Goal: Entertainment & Leisure: Browse casually

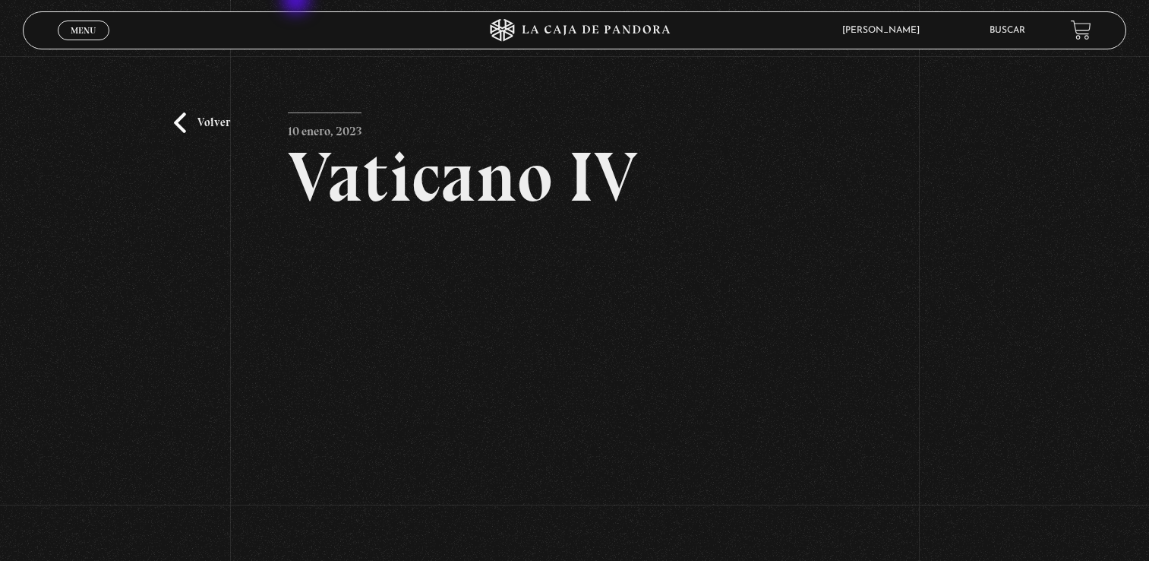
scroll to position [131, 0]
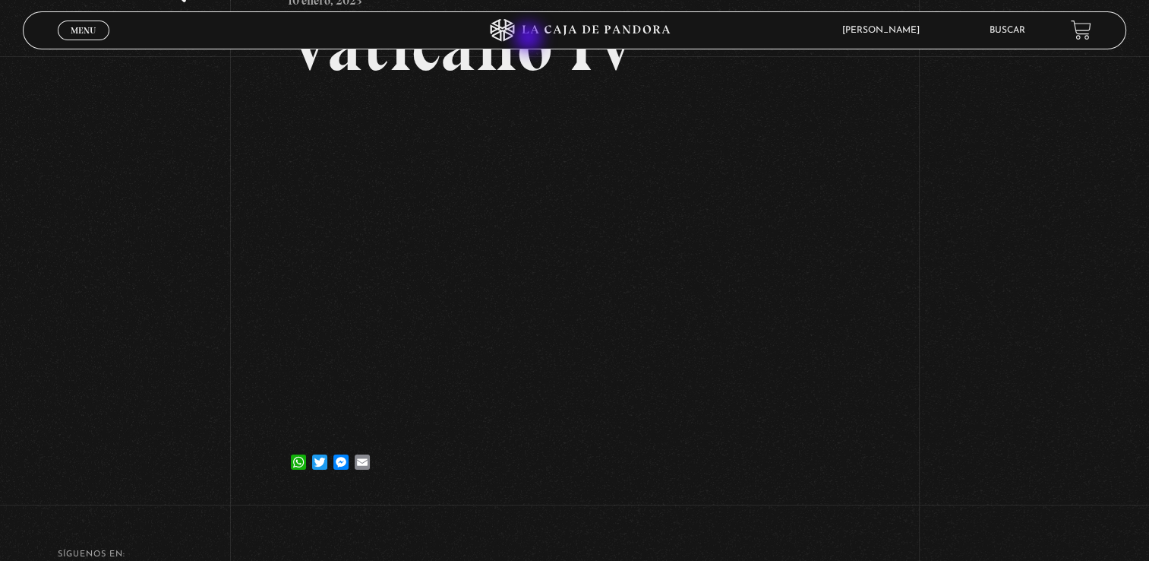
click at [543, 33] on icon at bounding box center [597, 30] width 148 height 10
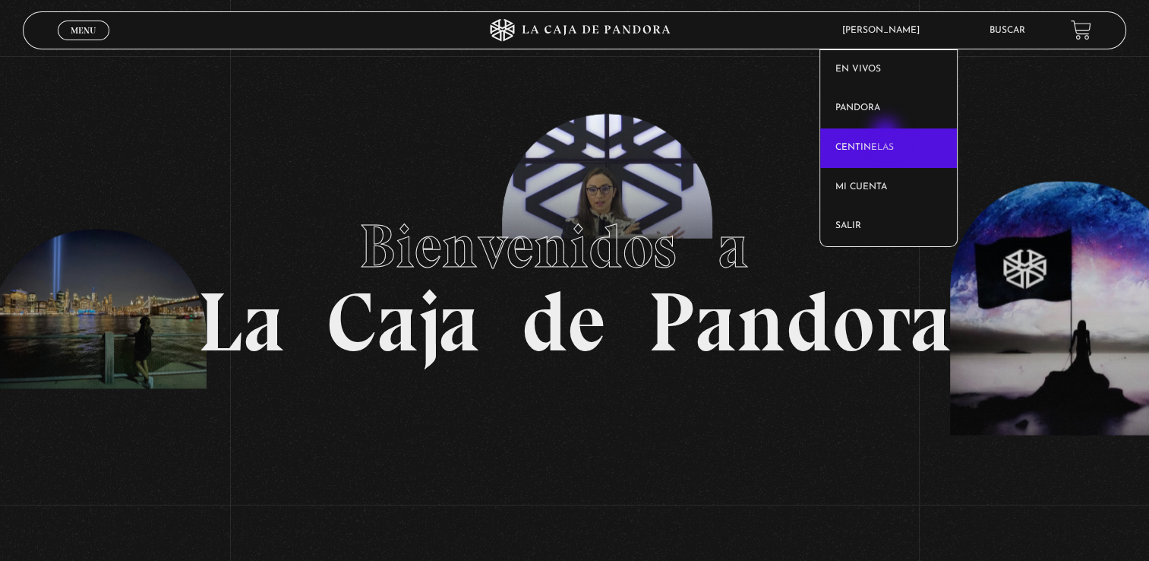
click at [887, 134] on link "Centinelas" at bounding box center [888, 148] width 137 height 40
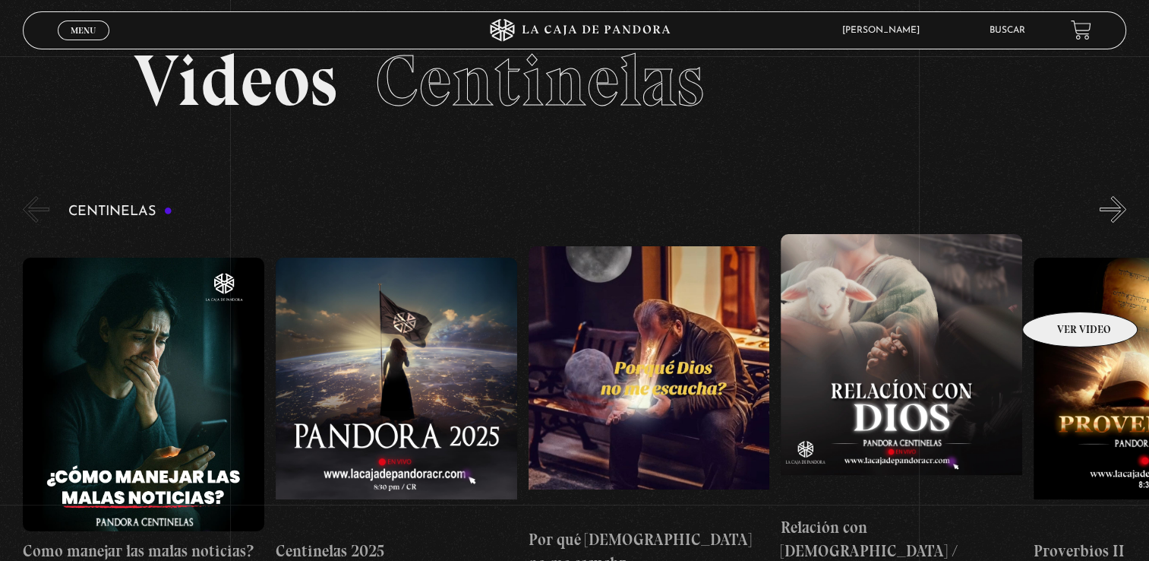
scroll to position [152, 0]
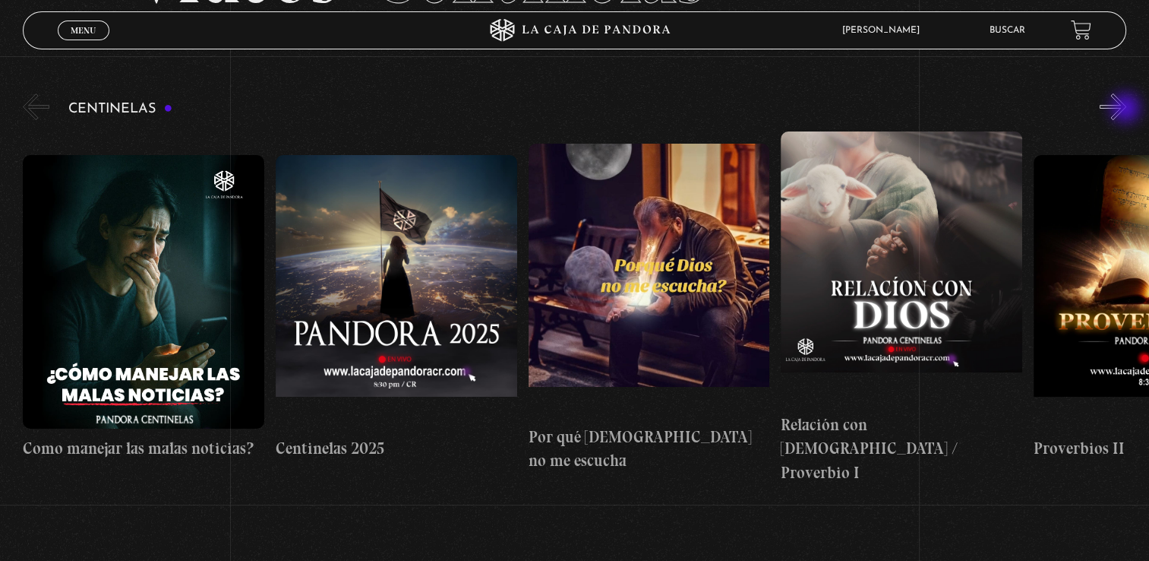
click at [1127, 109] on button "»" at bounding box center [1113, 106] width 27 height 27
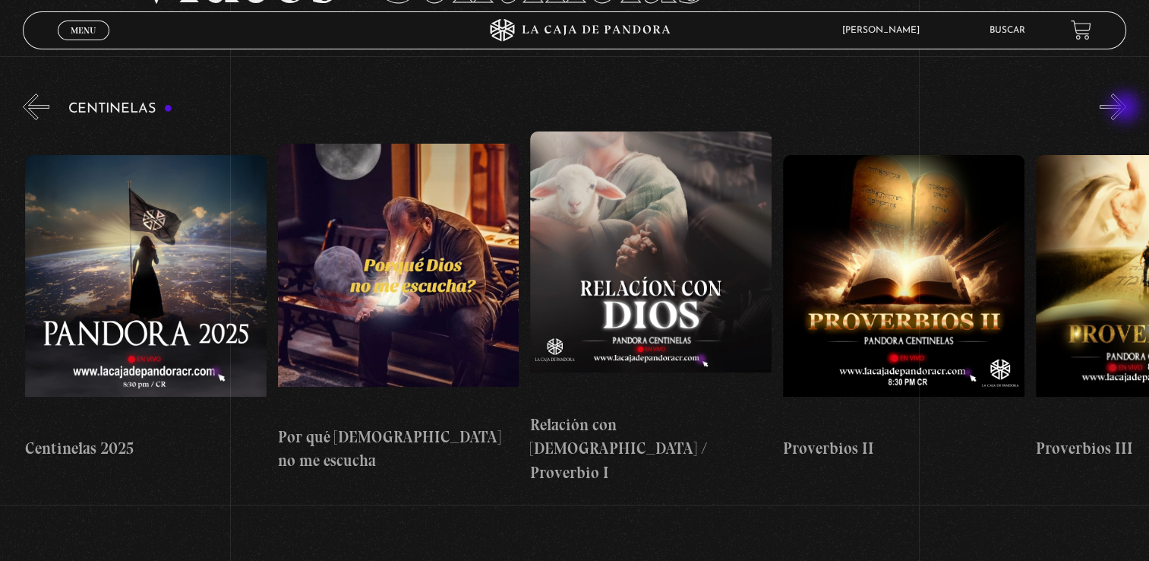
click at [1127, 109] on button "»" at bounding box center [1113, 106] width 27 height 27
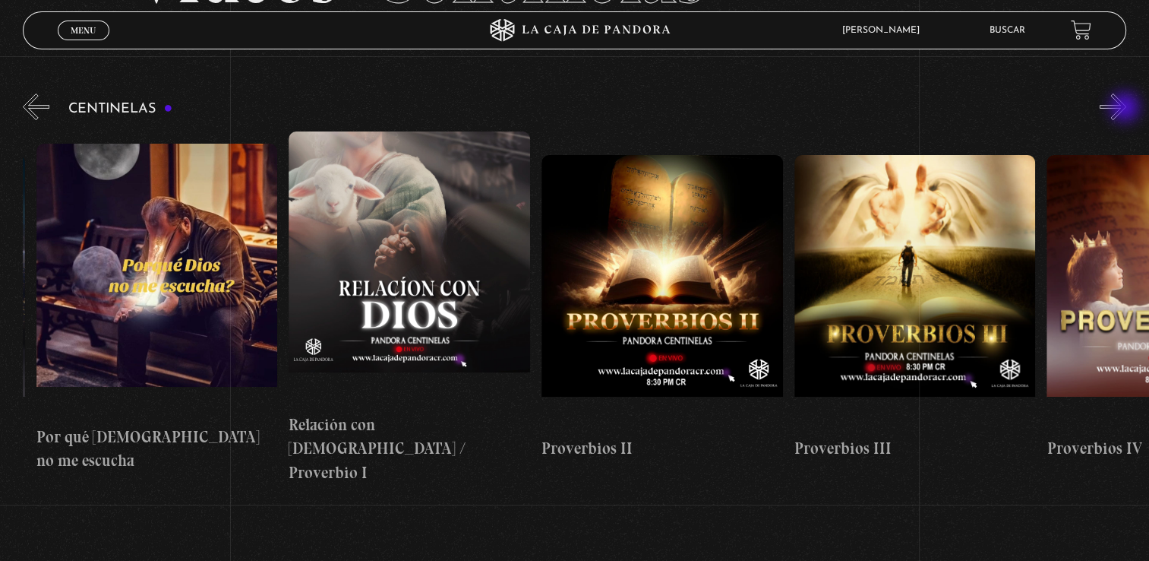
click at [1127, 109] on button "»" at bounding box center [1113, 106] width 27 height 27
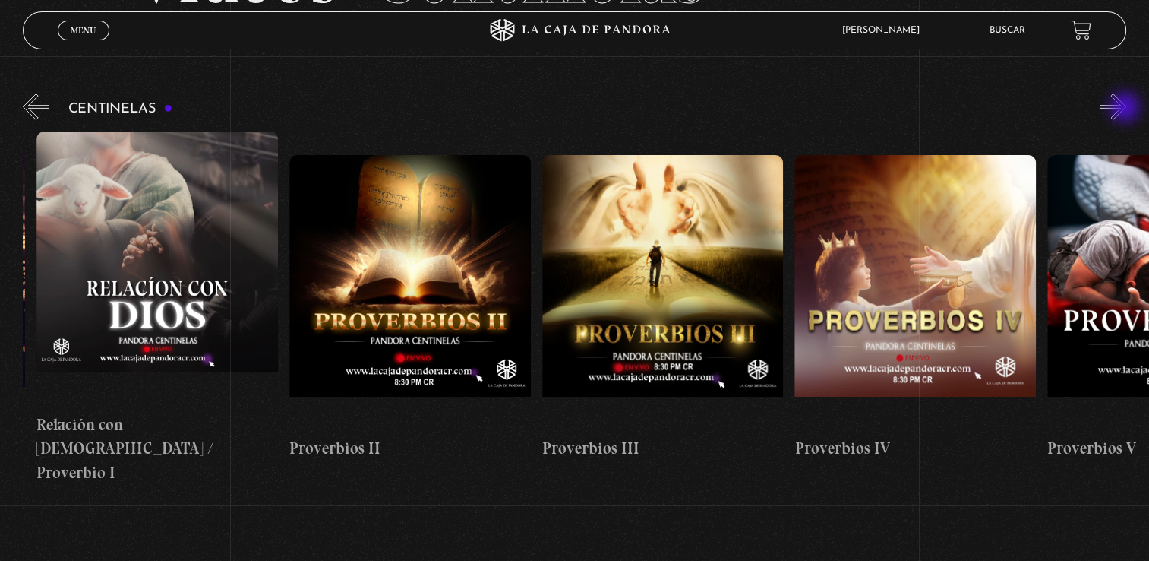
click at [1127, 109] on button "»" at bounding box center [1113, 106] width 27 height 27
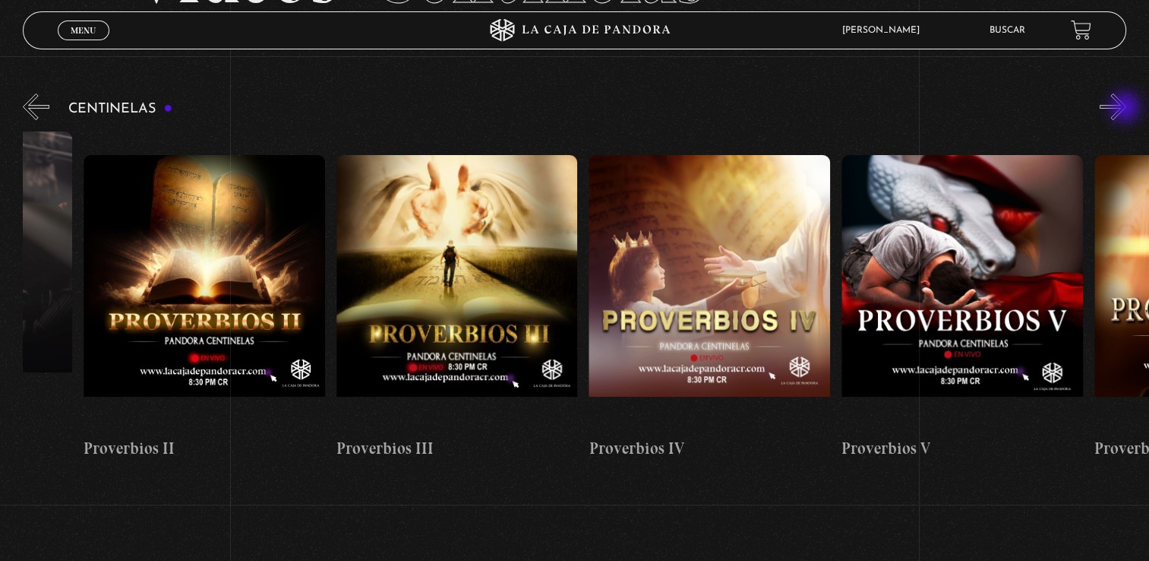
click at [1127, 109] on button "»" at bounding box center [1113, 106] width 27 height 27
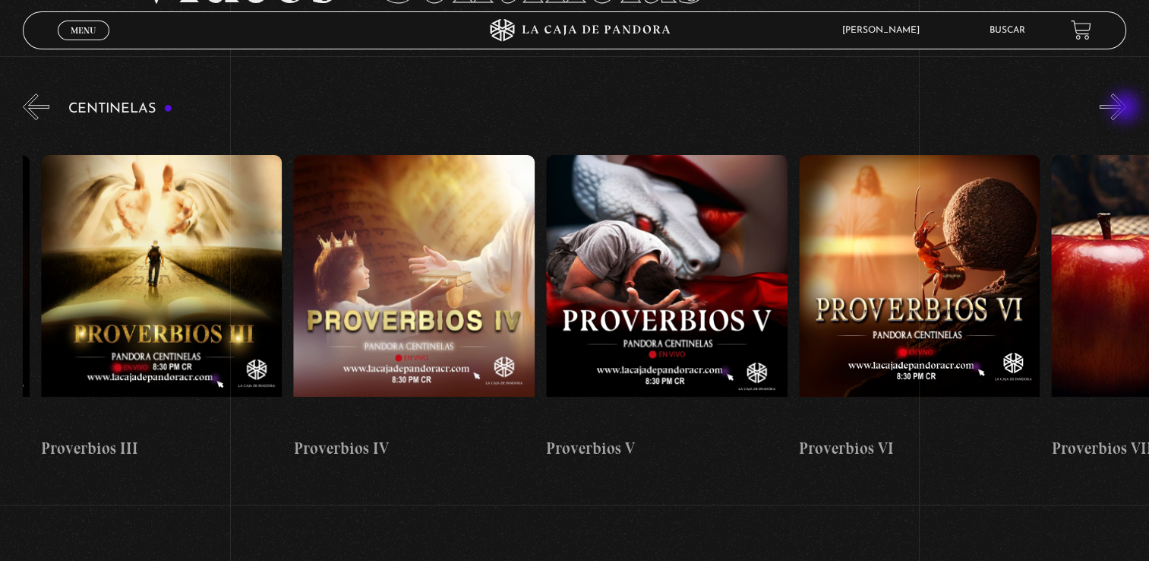
click at [1127, 109] on button "»" at bounding box center [1113, 106] width 27 height 27
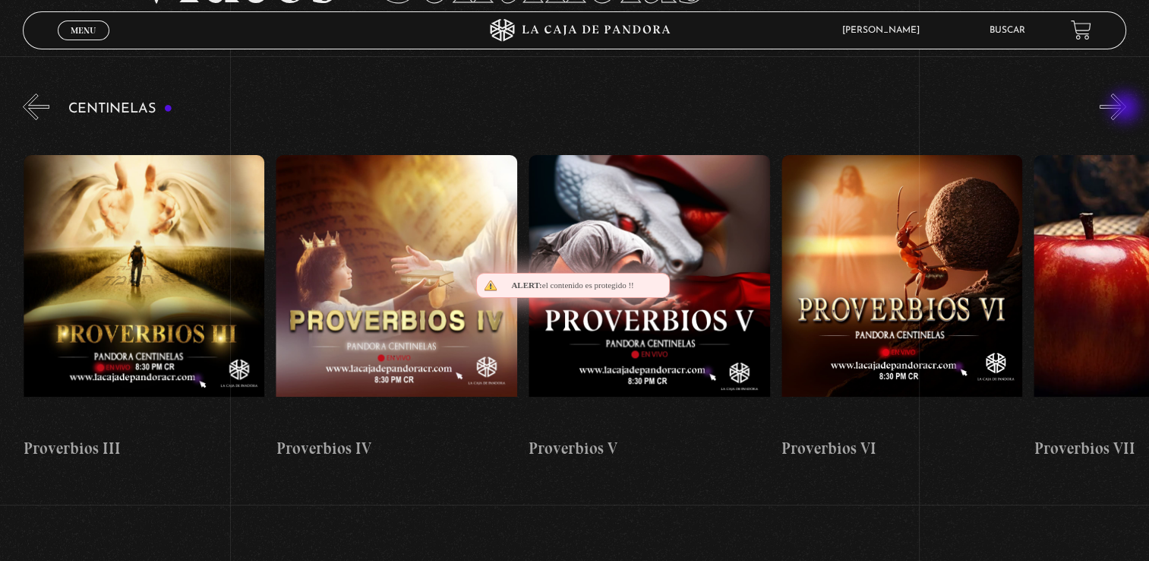
click at [1127, 109] on button "»" at bounding box center [1113, 106] width 27 height 27
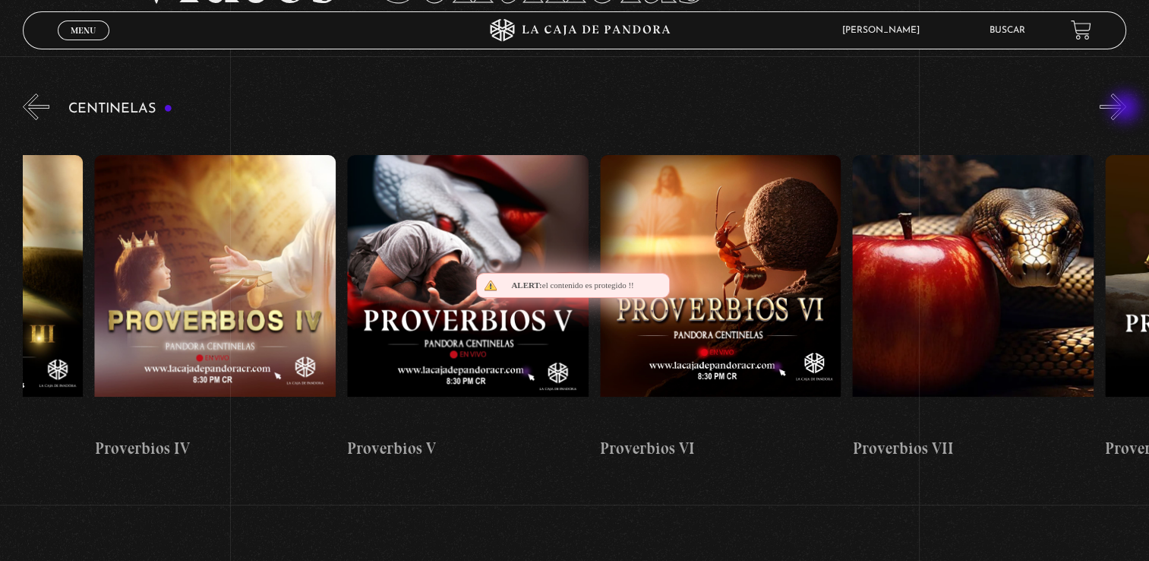
click at [1127, 109] on button "»" at bounding box center [1113, 106] width 27 height 27
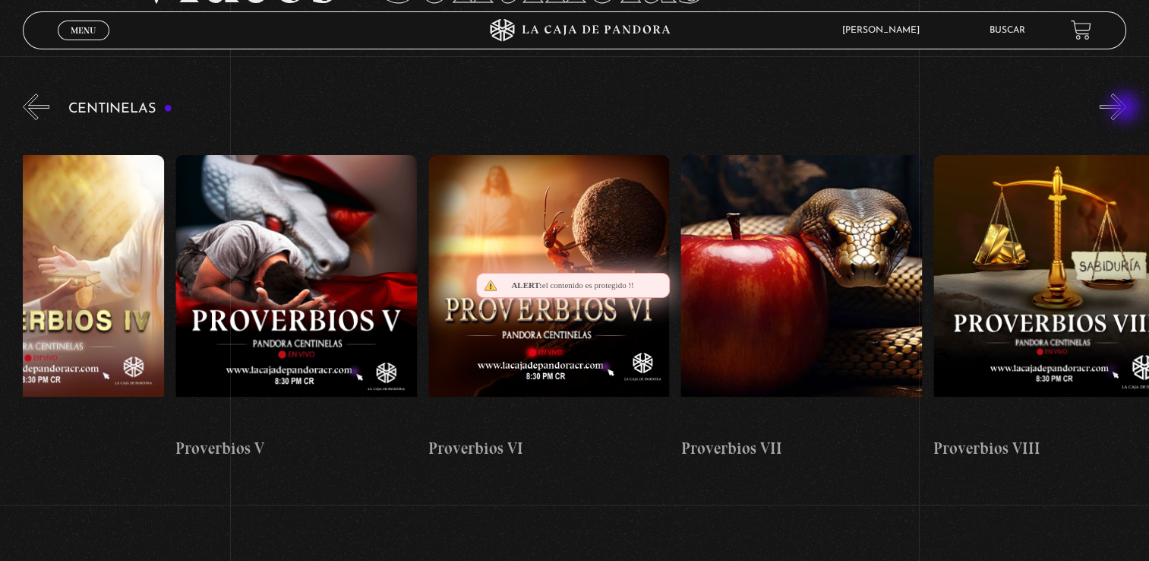
click at [1127, 109] on button "»" at bounding box center [1113, 106] width 27 height 27
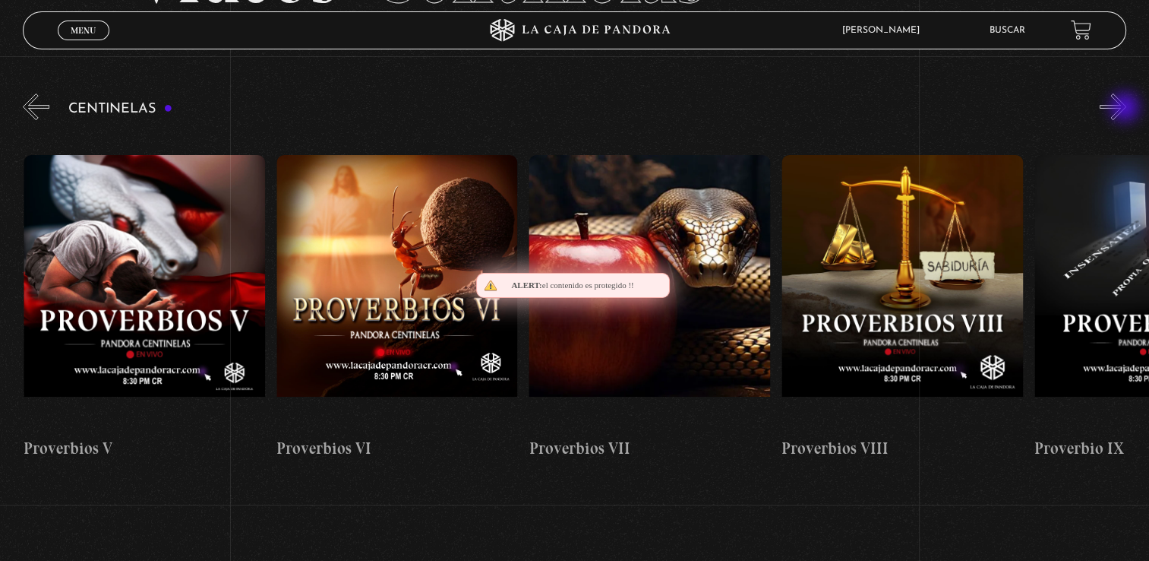
click at [1127, 109] on button "»" at bounding box center [1113, 106] width 27 height 27
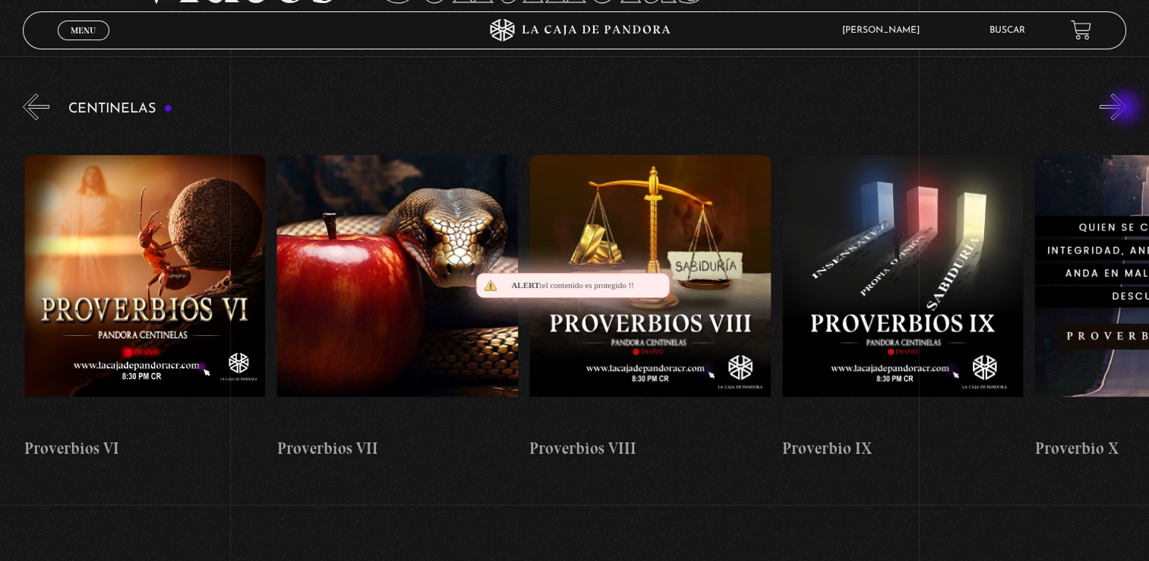
click at [1127, 109] on button "»" at bounding box center [1113, 106] width 27 height 27
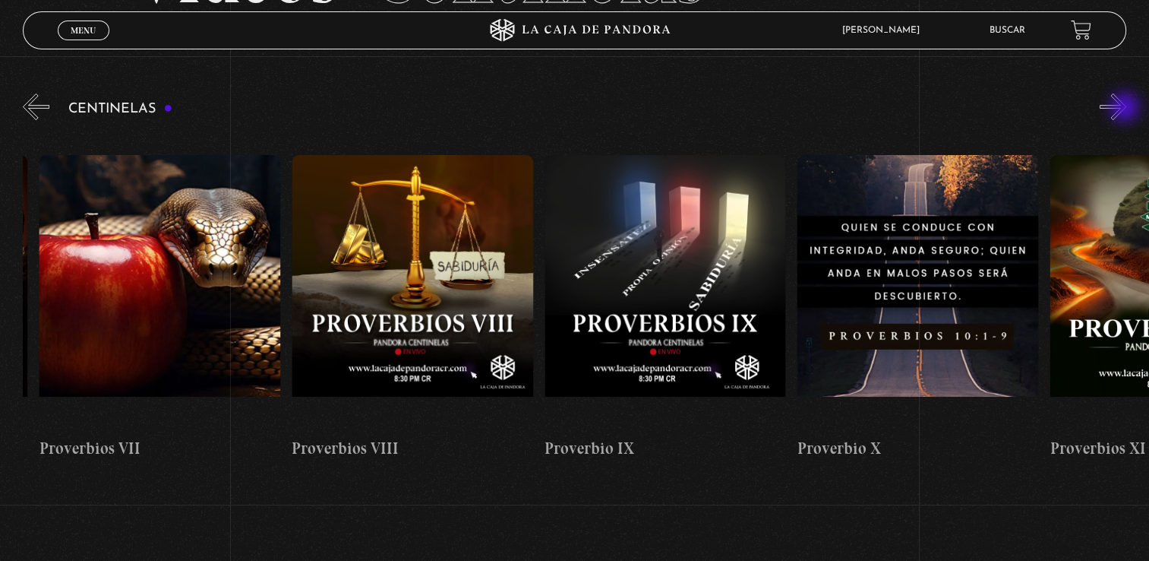
click at [1127, 109] on button "»" at bounding box center [1113, 106] width 27 height 27
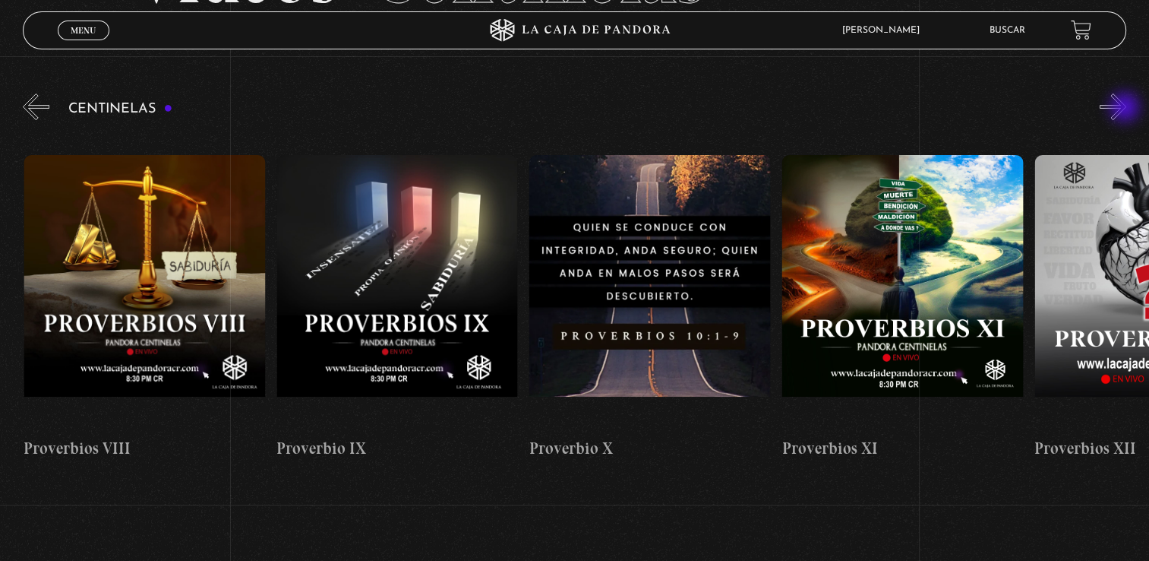
click at [1127, 109] on button "»" at bounding box center [1113, 106] width 27 height 27
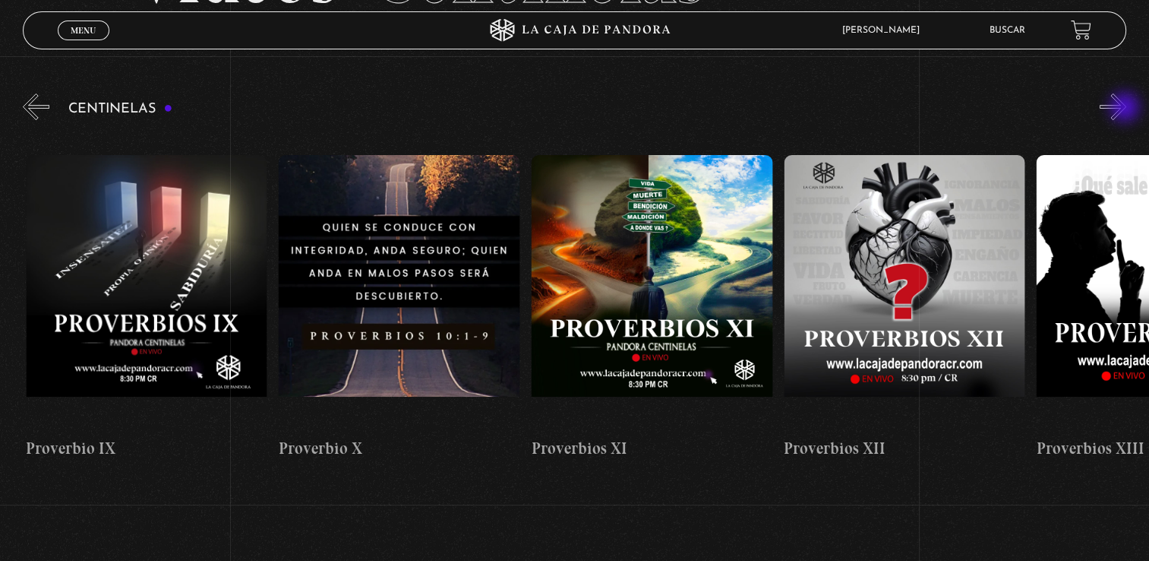
click at [1127, 109] on button "»" at bounding box center [1113, 106] width 27 height 27
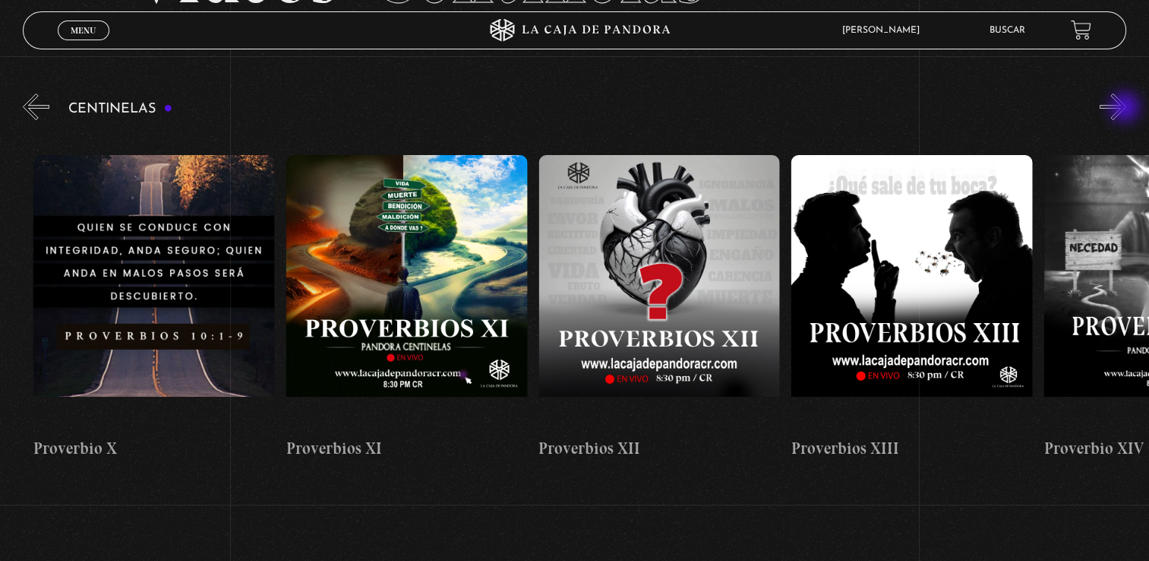
click at [1127, 109] on button "»" at bounding box center [1113, 106] width 27 height 27
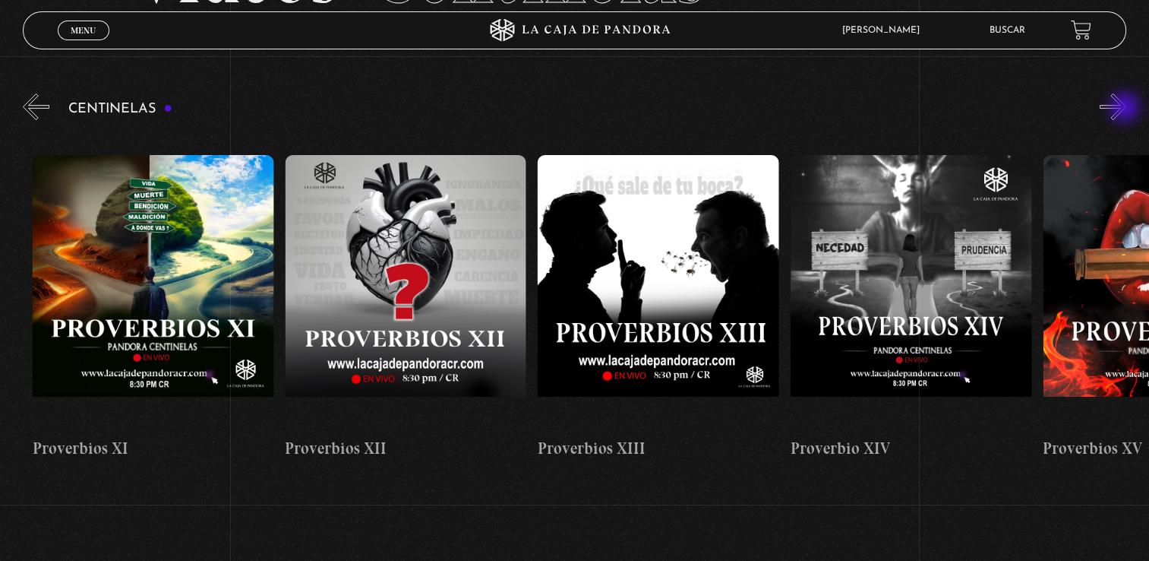
click at [1127, 109] on button "»" at bounding box center [1113, 106] width 27 height 27
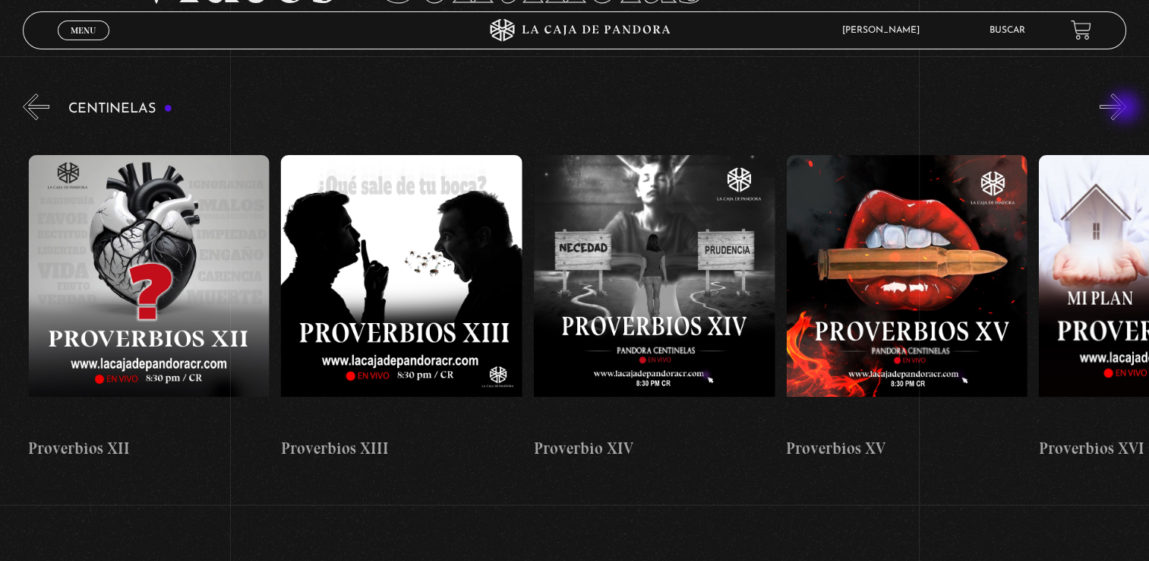
click at [1127, 109] on button "»" at bounding box center [1113, 106] width 27 height 27
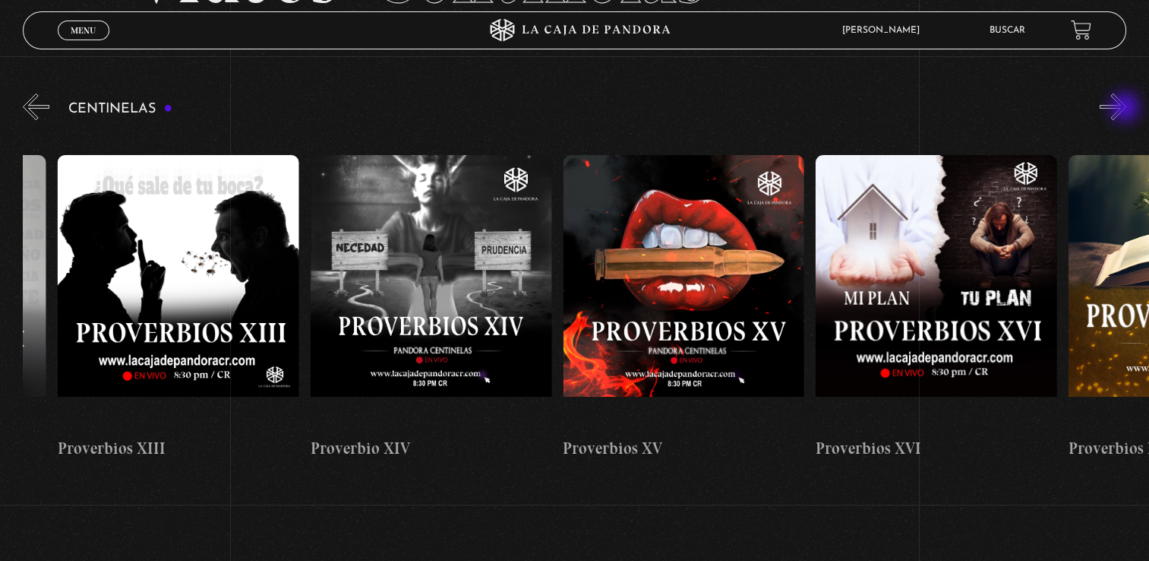
click at [1127, 109] on button "»" at bounding box center [1113, 106] width 27 height 27
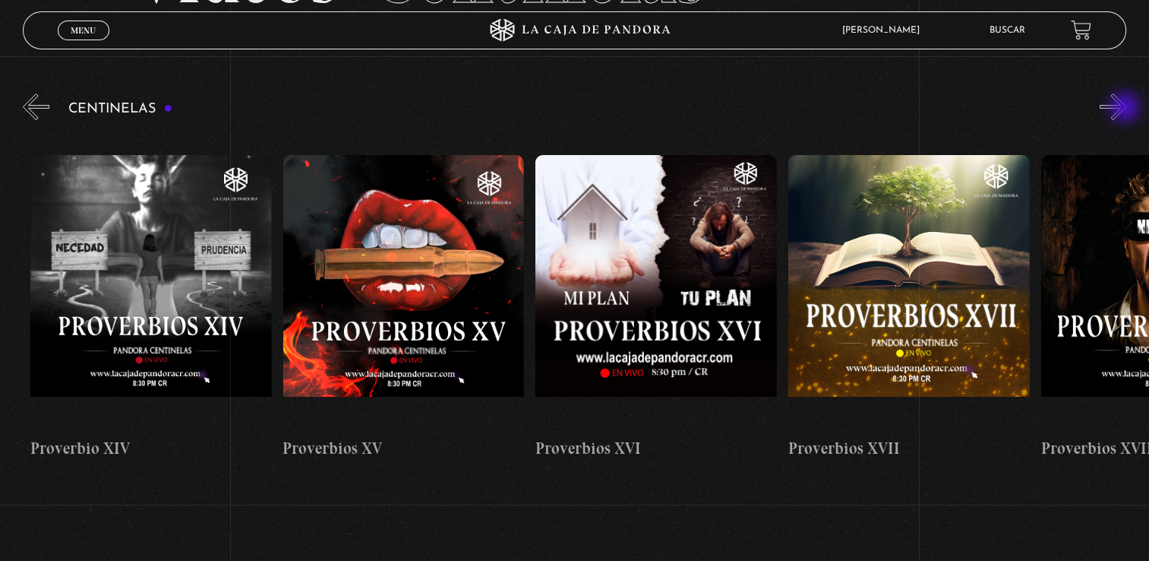
click at [1127, 109] on button "»" at bounding box center [1113, 106] width 27 height 27
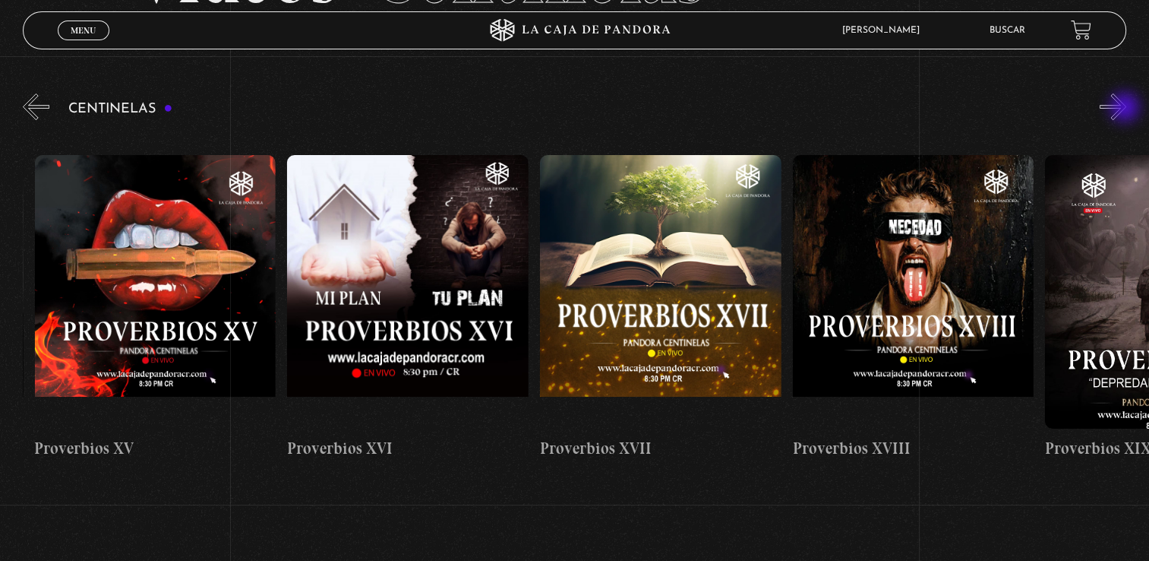
click at [1127, 109] on button "»" at bounding box center [1113, 106] width 27 height 27
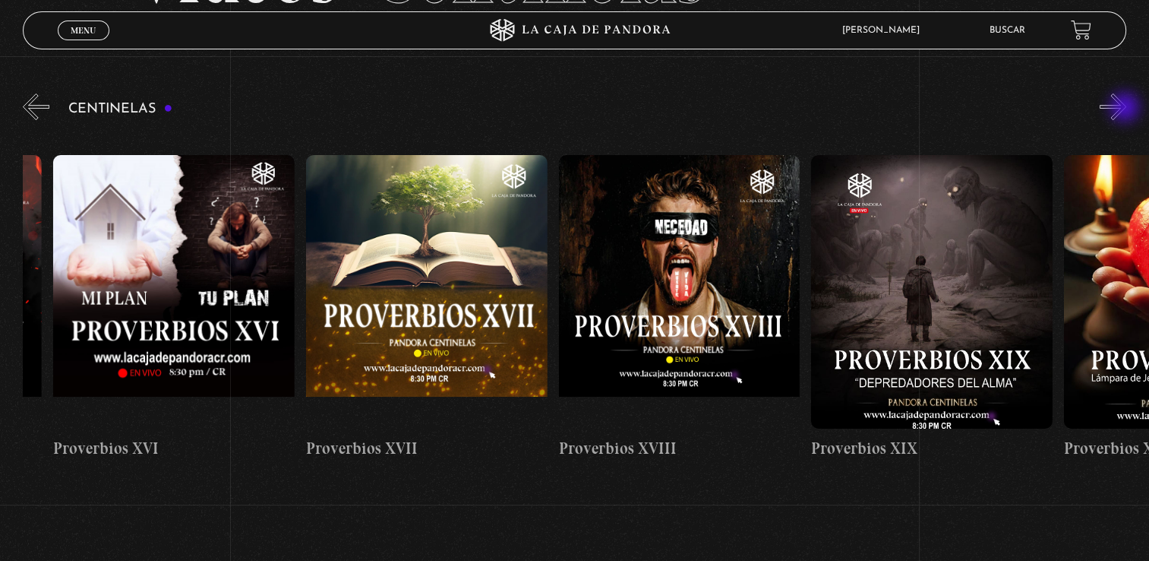
click at [1127, 109] on button "»" at bounding box center [1113, 106] width 27 height 27
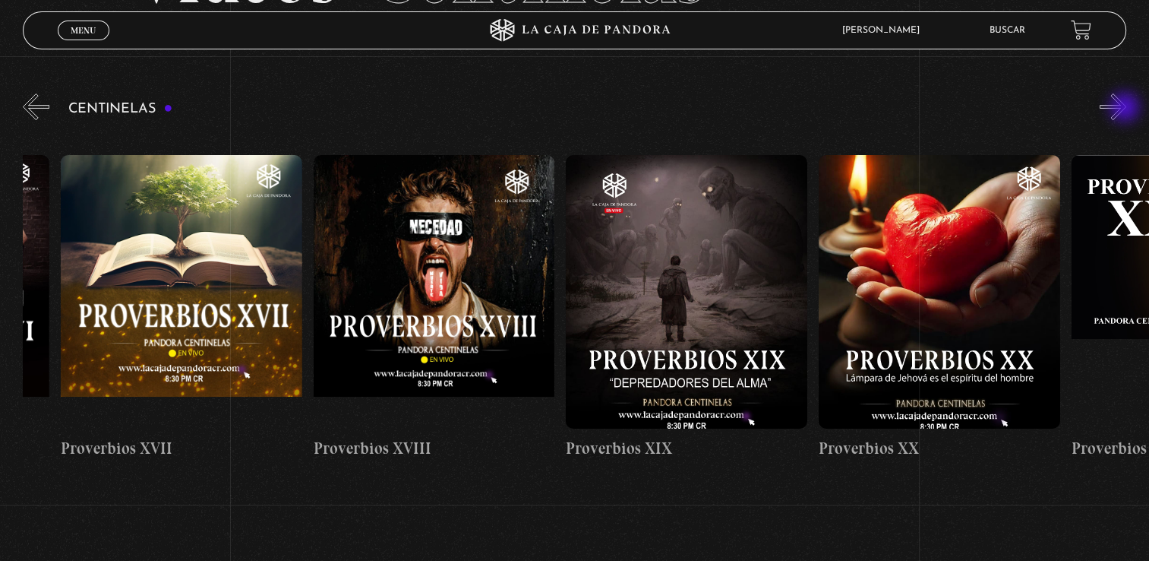
click at [1127, 109] on button "»" at bounding box center [1113, 106] width 27 height 27
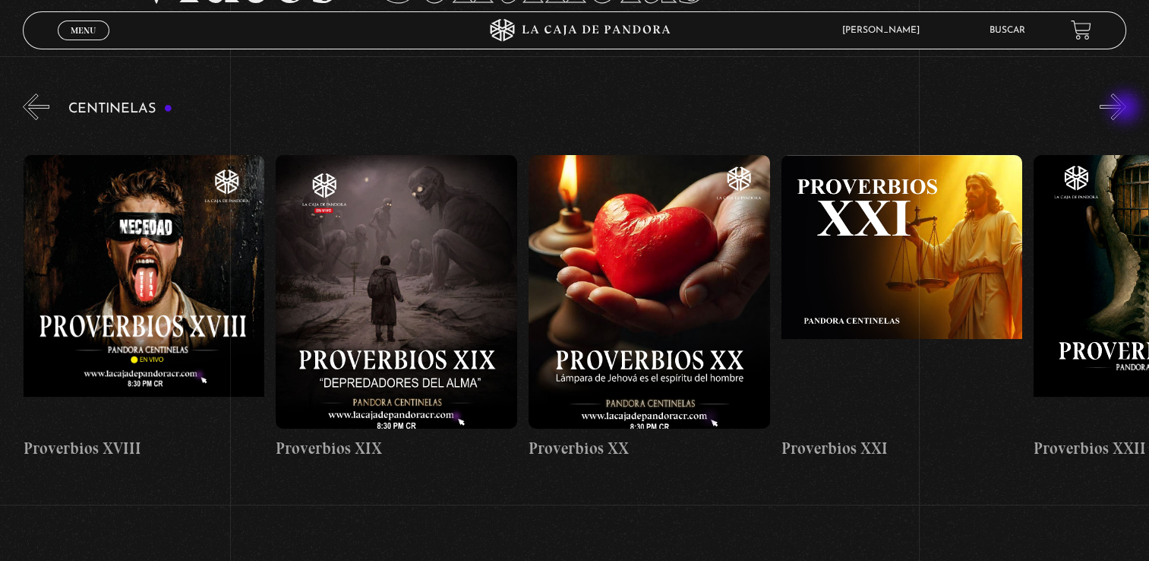
click at [1127, 109] on button "»" at bounding box center [1113, 106] width 27 height 27
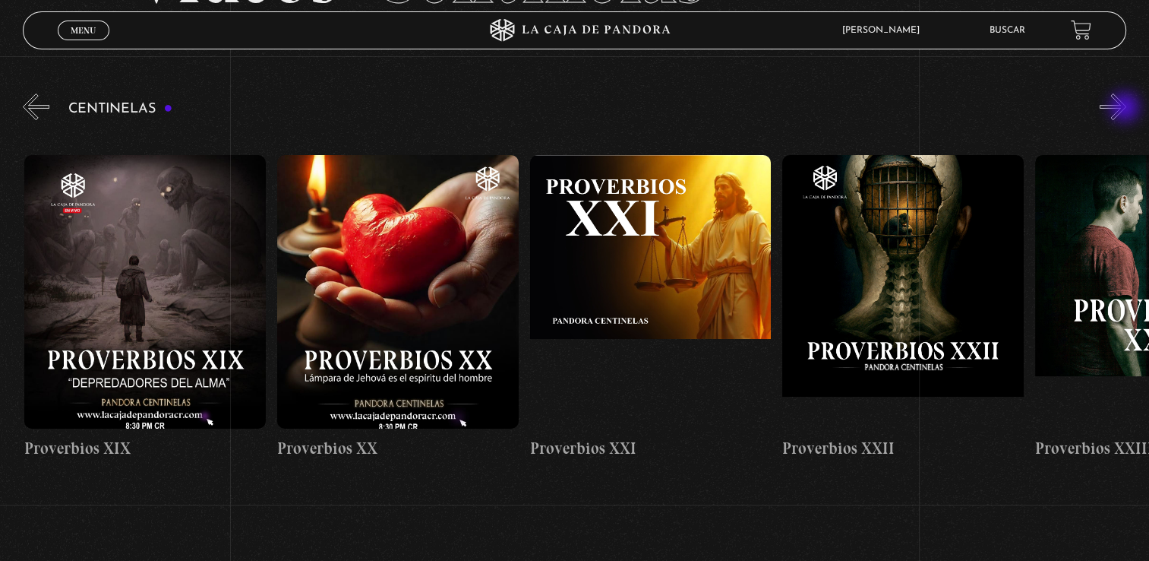
click at [1127, 109] on button "»" at bounding box center [1113, 106] width 27 height 27
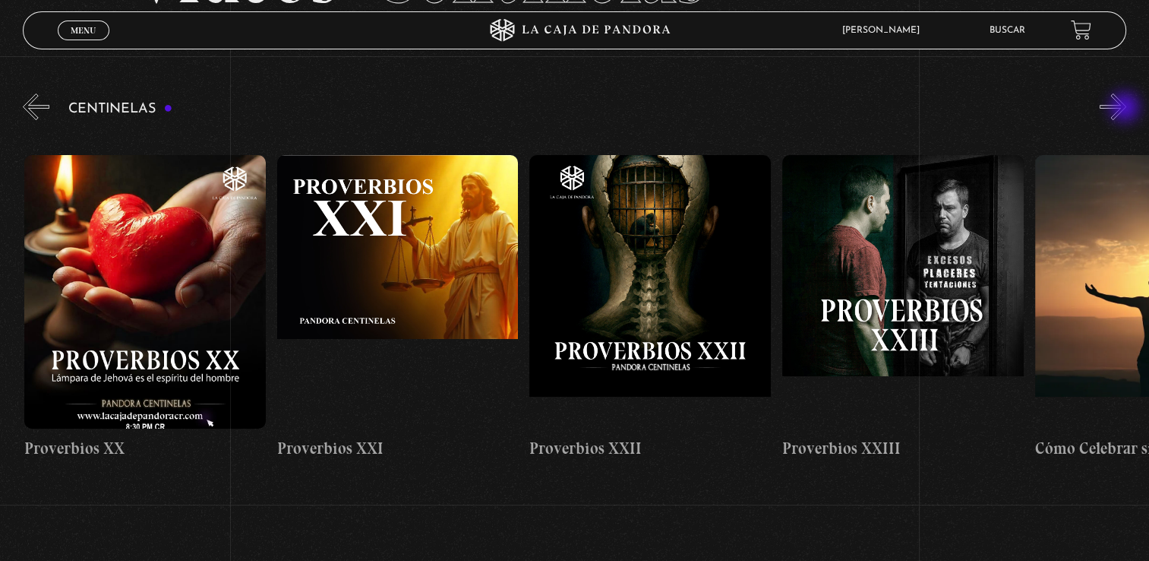
click at [1127, 109] on button "»" at bounding box center [1113, 106] width 27 height 27
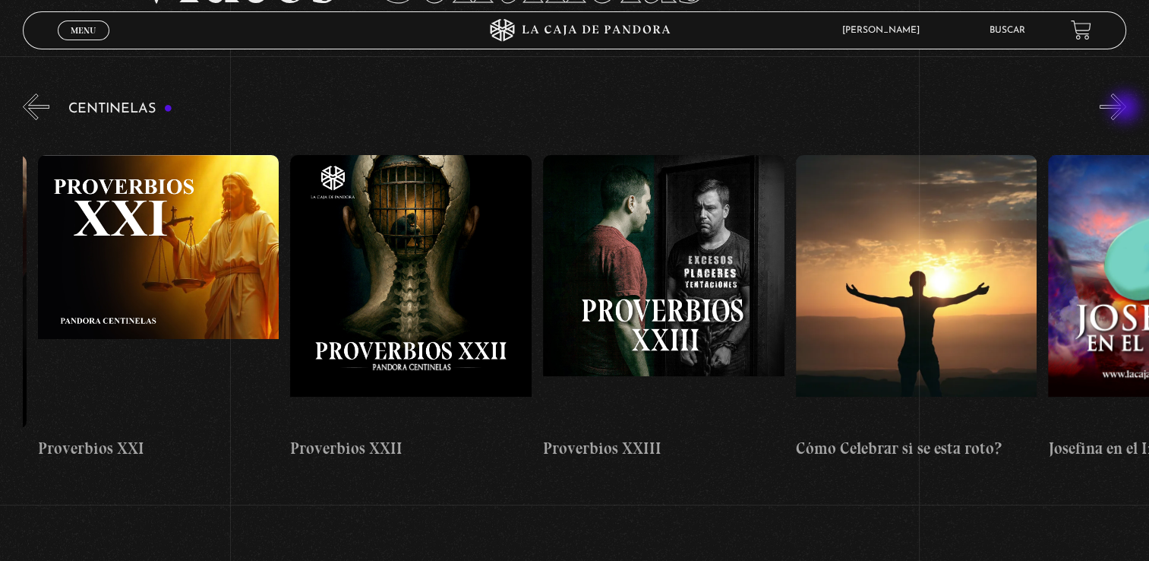
click at [1127, 109] on button "»" at bounding box center [1113, 106] width 27 height 27
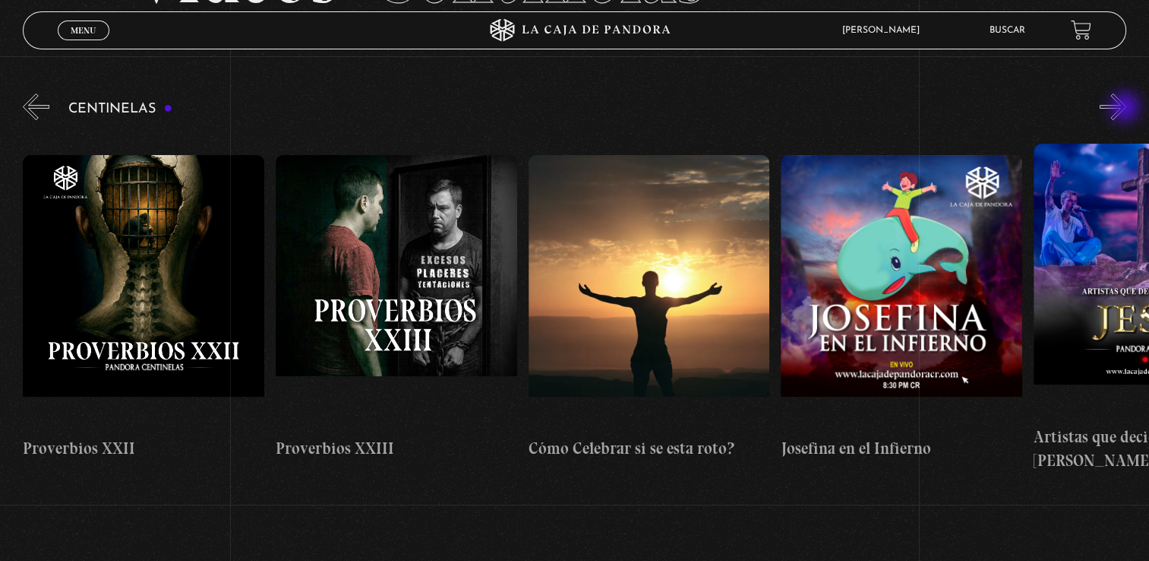
click at [1127, 109] on button "»" at bounding box center [1113, 106] width 27 height 27
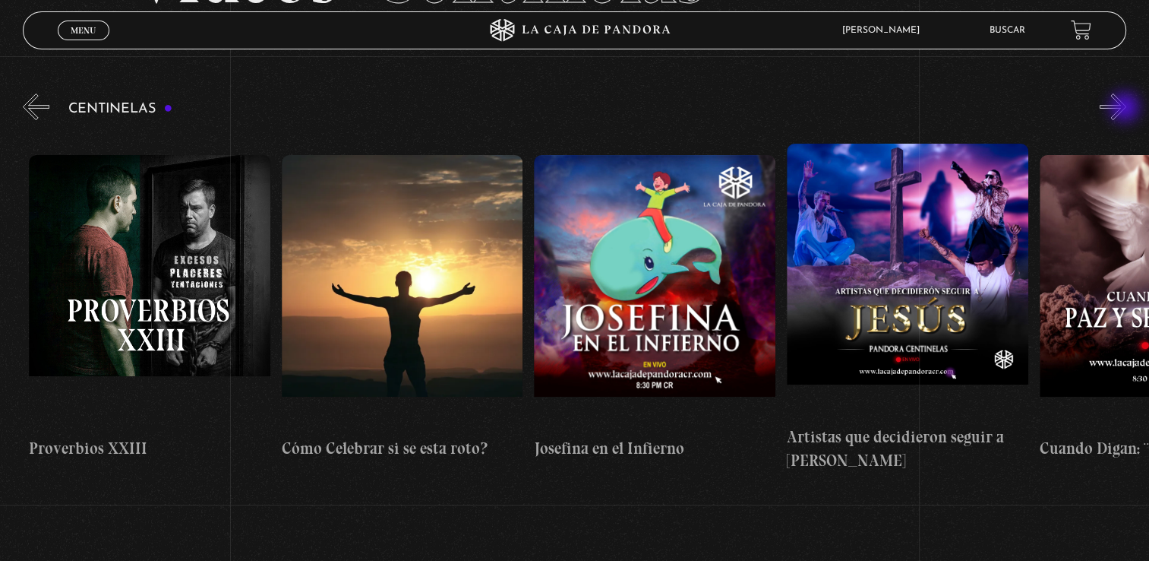
click at [1127, 109] on button "»" at bounding box center [1113, 106] width 27 height 27
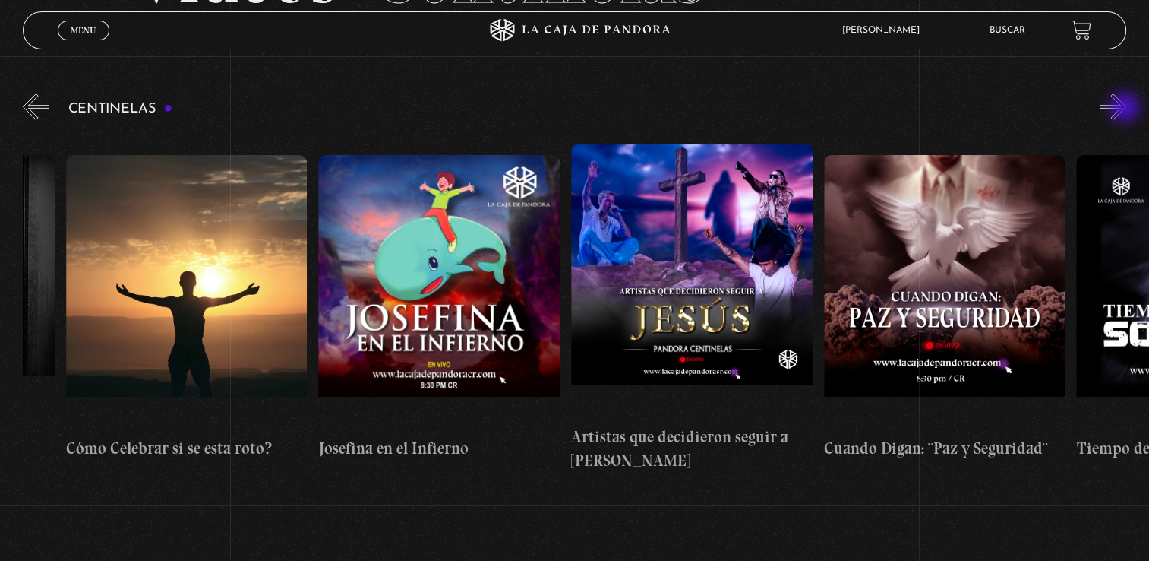
click at [1127, 109] on button "»" at bounding box center [1113, 106] width 27 height 27
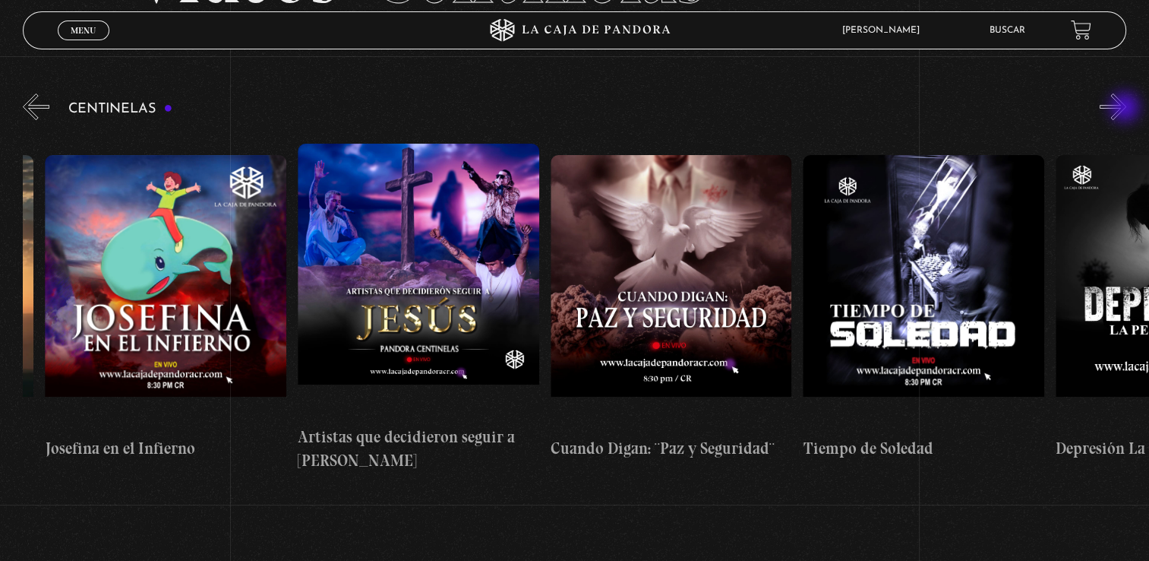
click at [1127, 109] on button "»" at bounding box center [1113, 106] width 27 height 27
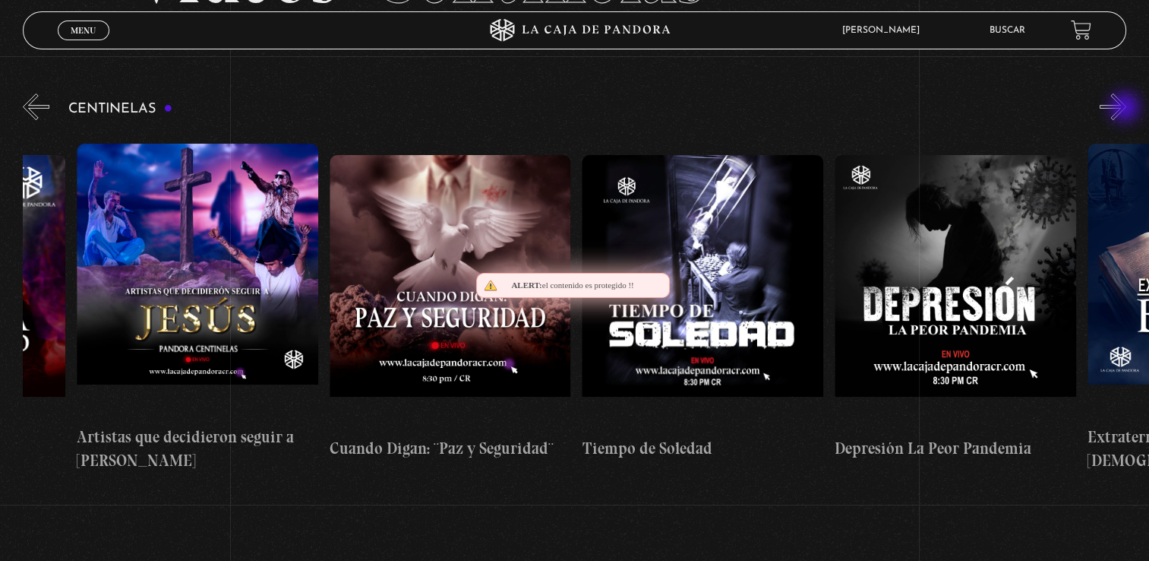
click at [1127, 109] on button "»" at bounding box center [1113, 106] width 27 height 27
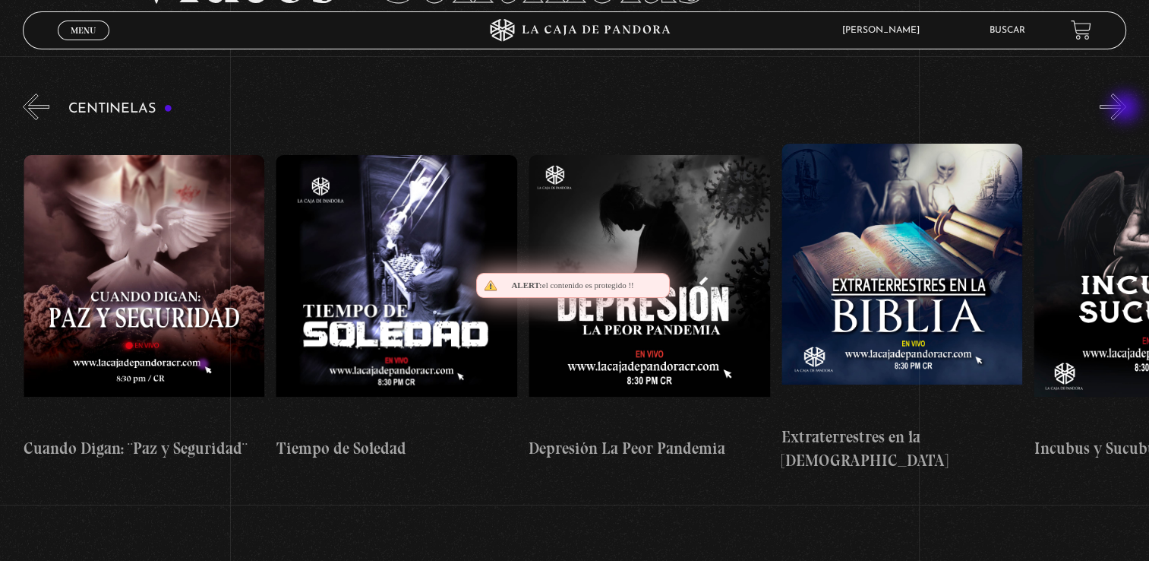
click at [1127, 109] on button "»" at bounding box center [1113, 106] width 27 height 27
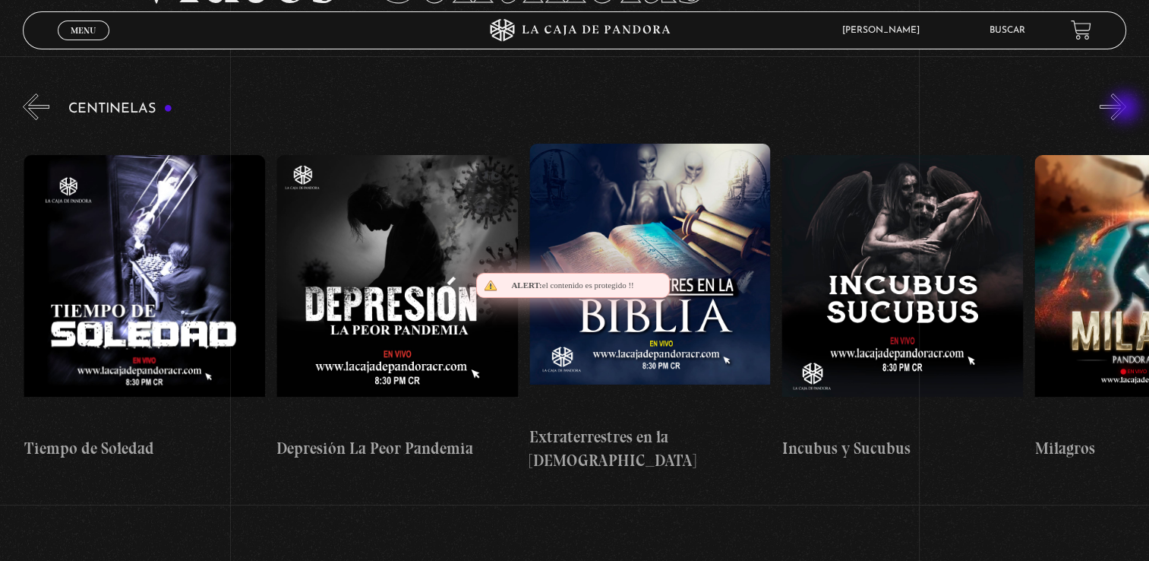
click at [1127, 109] on button "»" at bounding box center [1113, 106] width 27 height 27
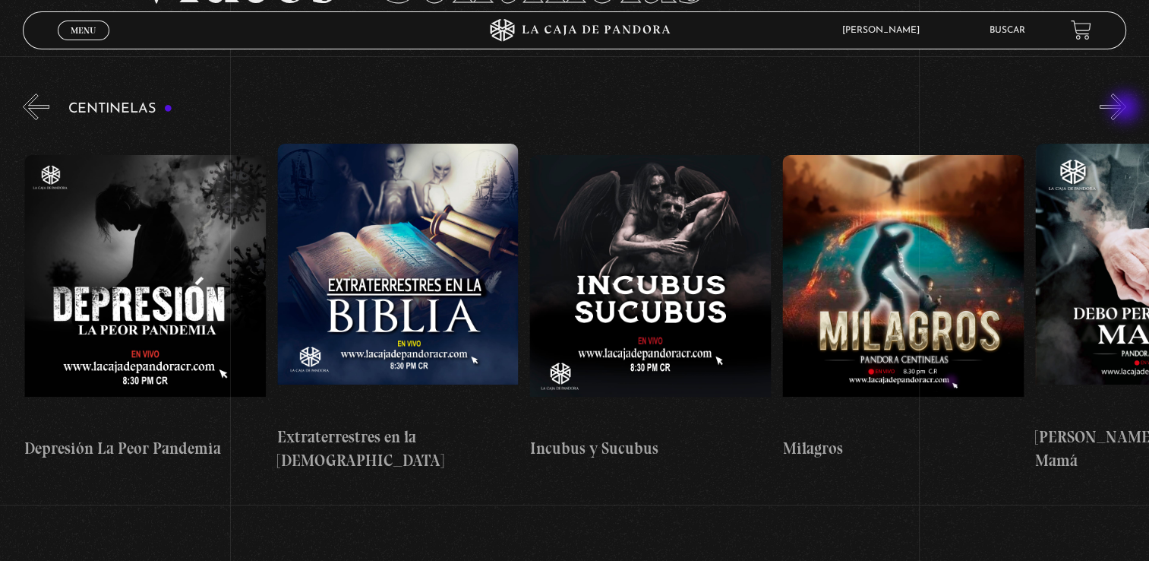
click at [1127, 109] on button "»" at bounding box center [1113, 106] width 27 height 27
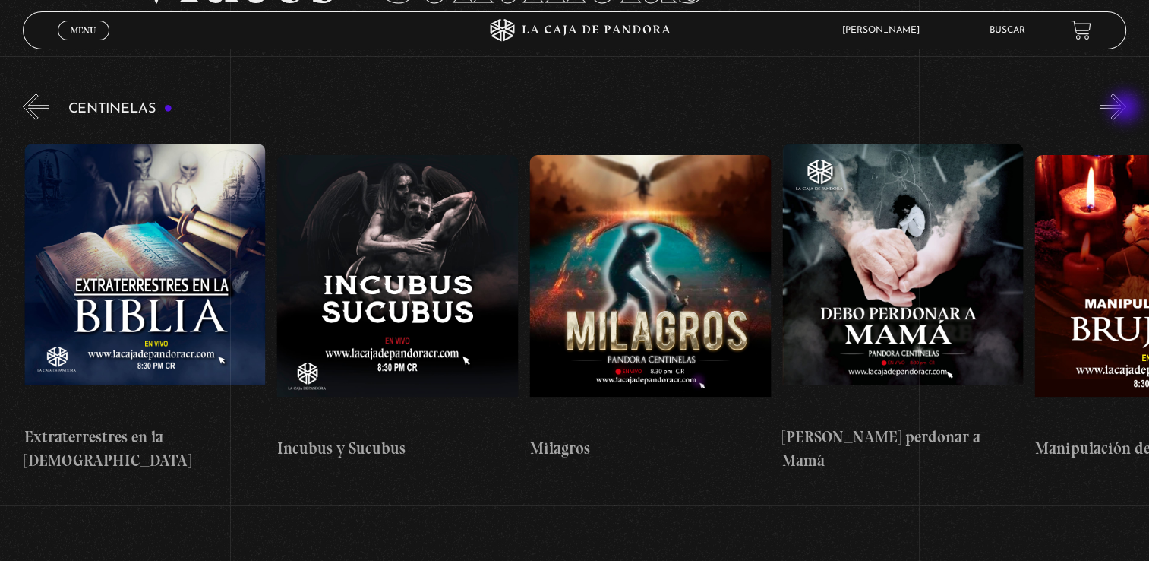
click at [1127, 109] on button "»" at bounding box center [1113, 106] width 27 height 27
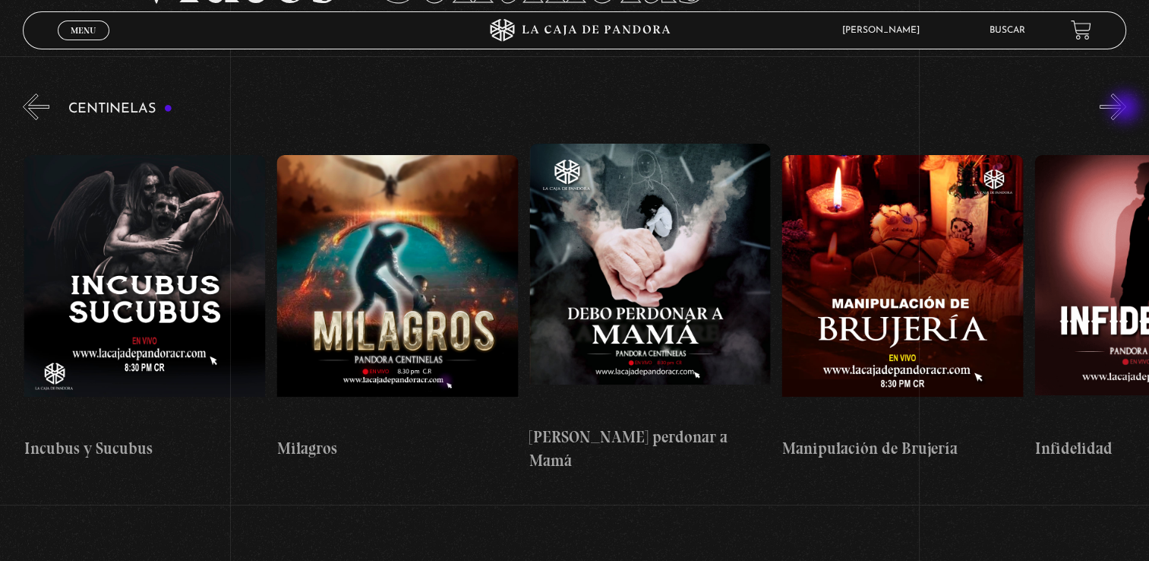
click at [1127, 109] on button "»" at bounding box center [1113, 106] width 27 height 27
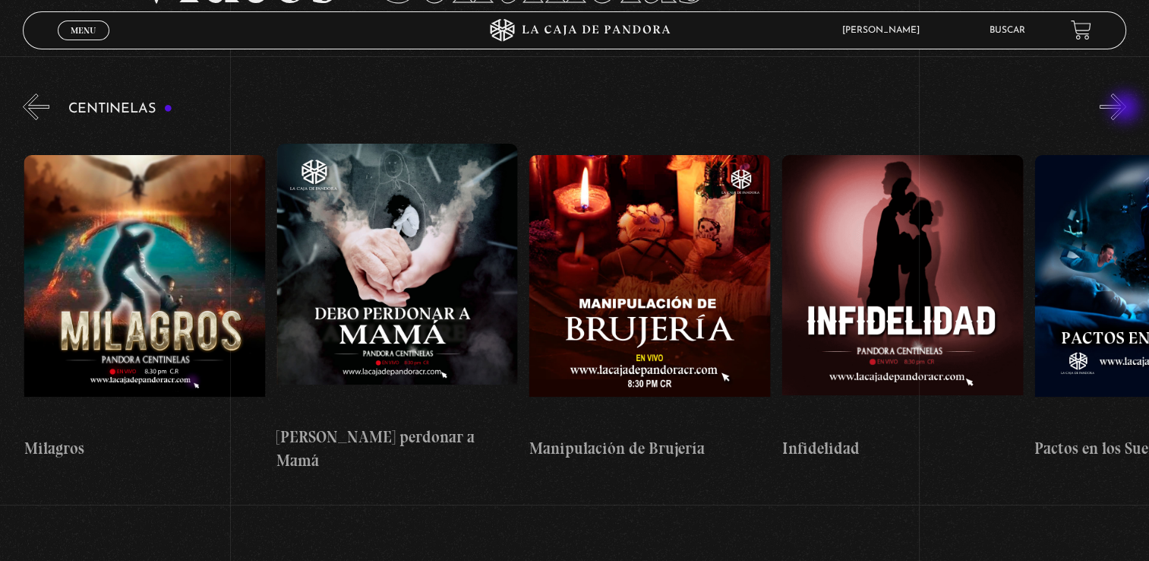
click at [1127, 109] on button "»" at bounding box center [1113, 106] width 27 height 27
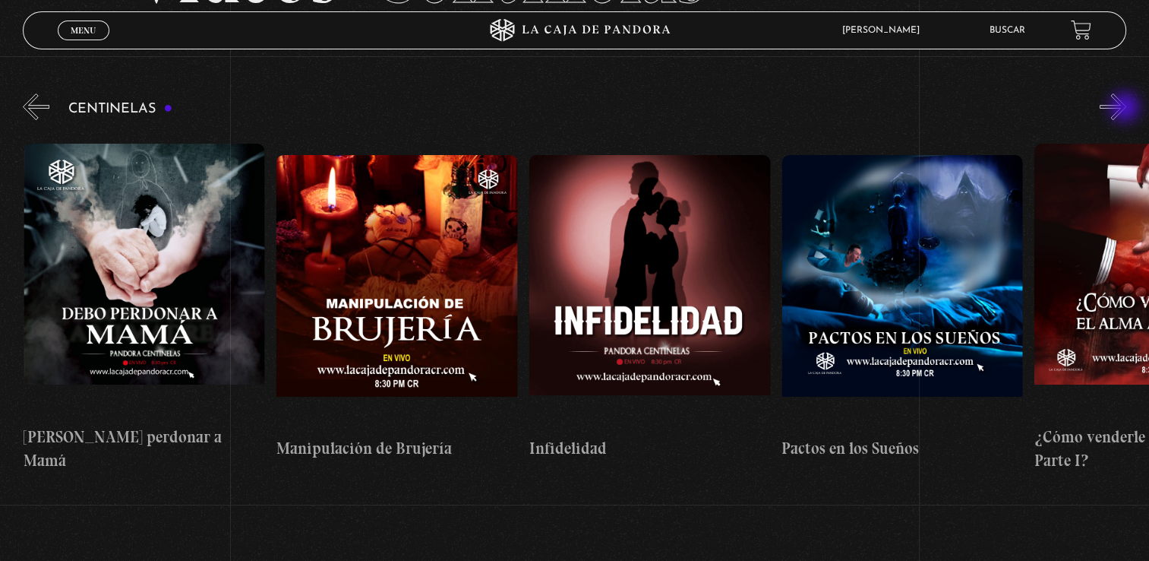
click at [1127, 109] on button "»" at bounding box center [1113, 106] width 27 height 27
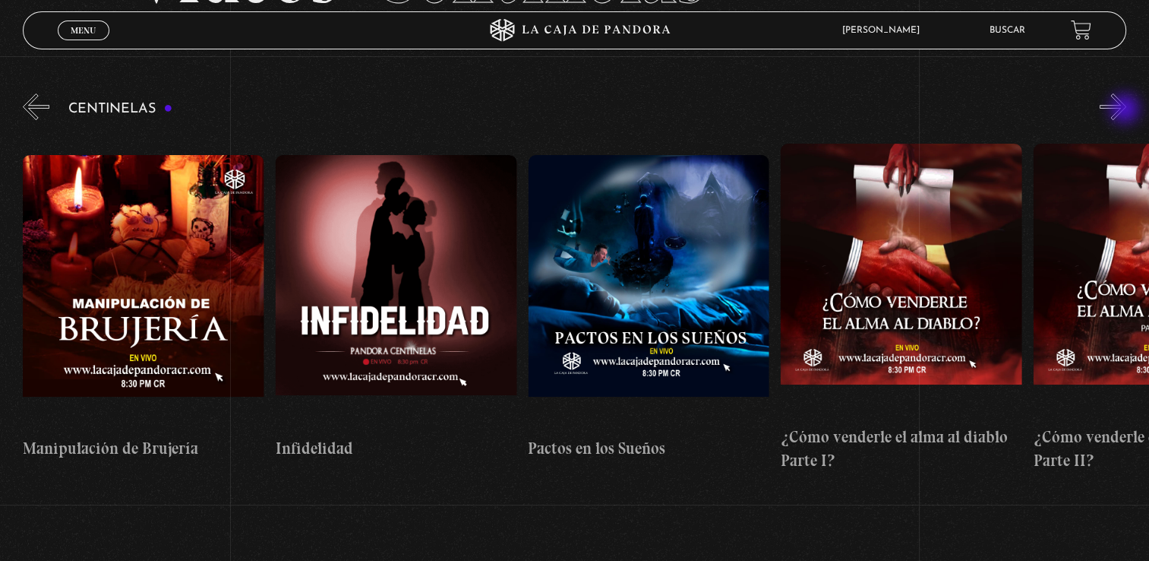
click at [1127, 110] on button "»" at bounding box center [1113, 106] width 27 height 27
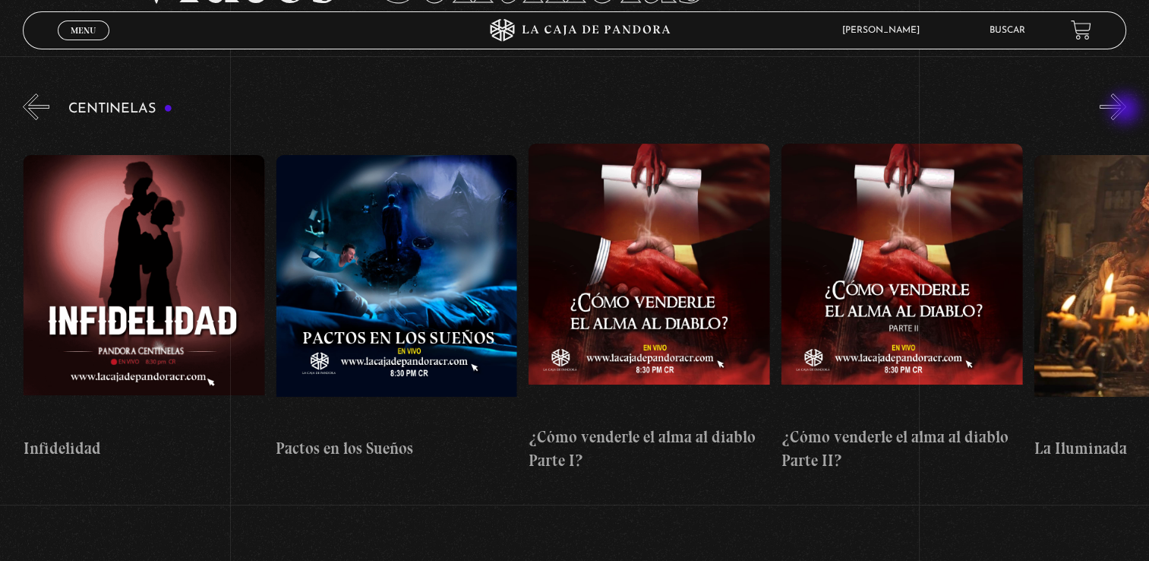
click at [1127, 110] on button "»" at bounding box center [1113, 106] width 27 height 27
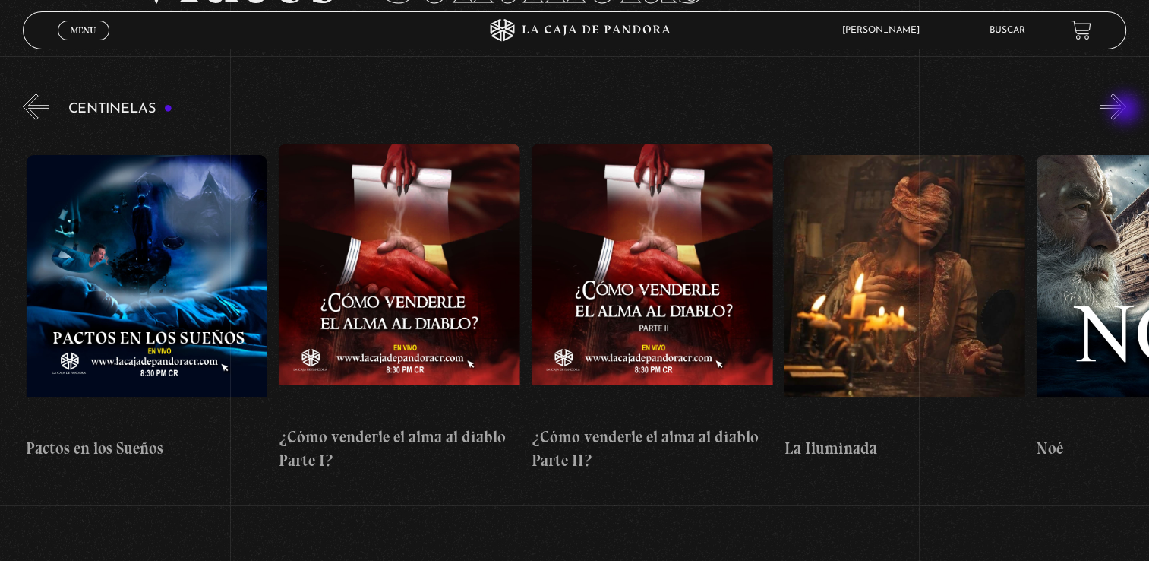
click at [1127, 110] on button "»" at bounding box center [1113, 106] width 27 height 27
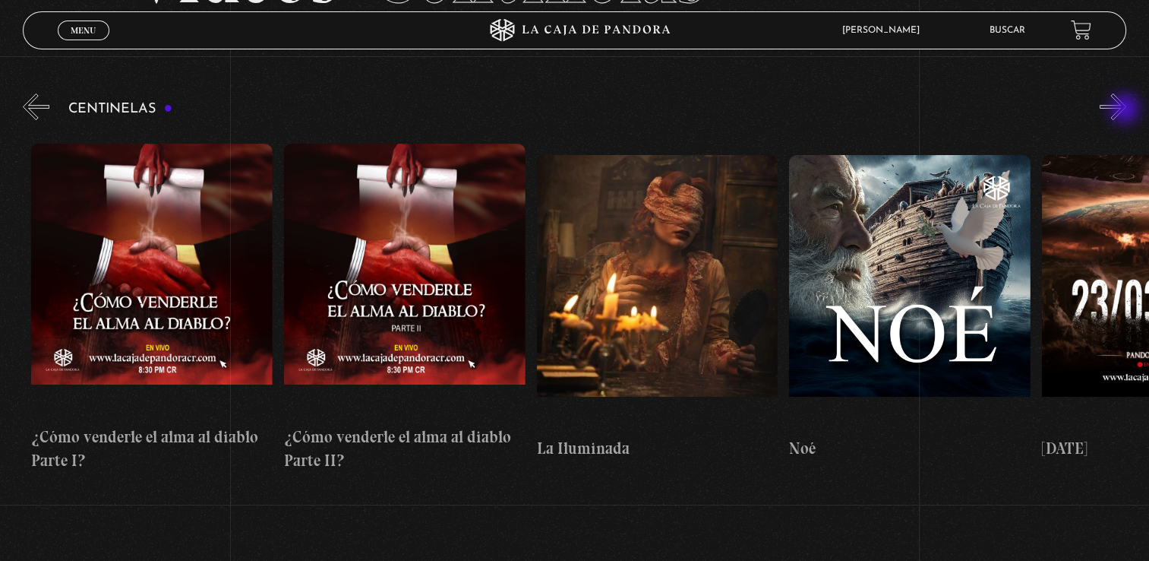
click at [1127, 110] on button "»" at bounding box center [1113, 106] width 27 height 27
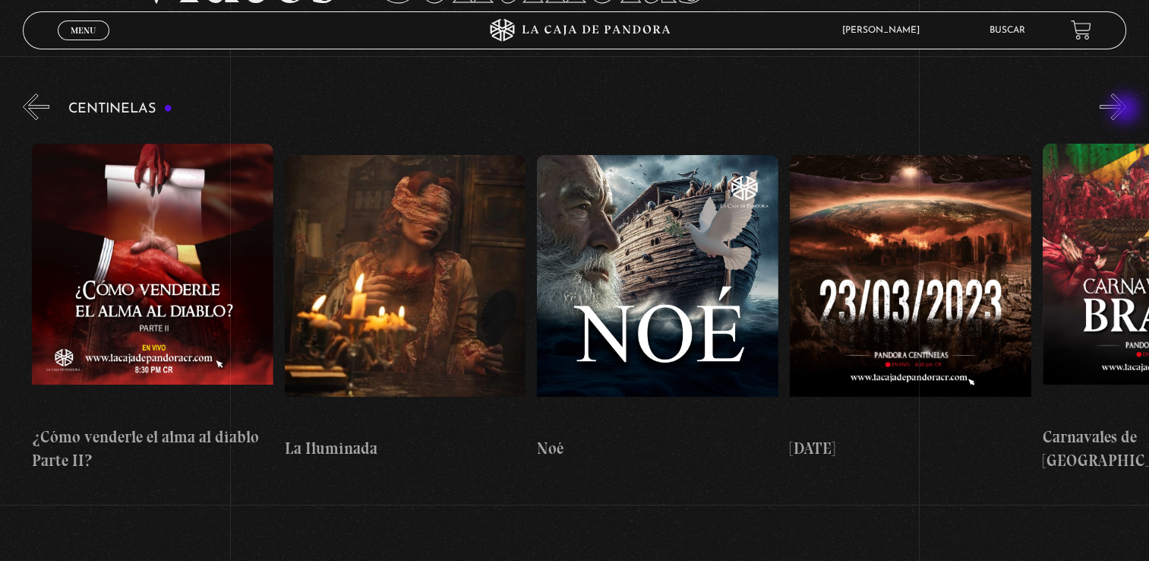
click at [1127, 110] on button "»" at bounding box center [1113, 106] width 27 height 27
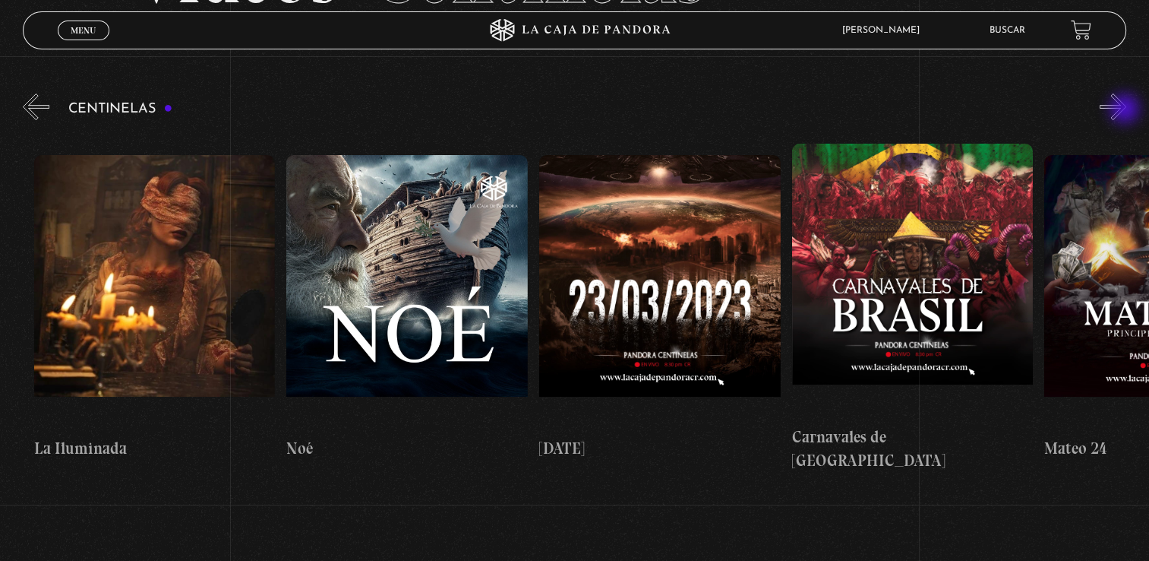
click at [1127, 110] on button "»" at bounding box center [1113, 106] width 27 height 27
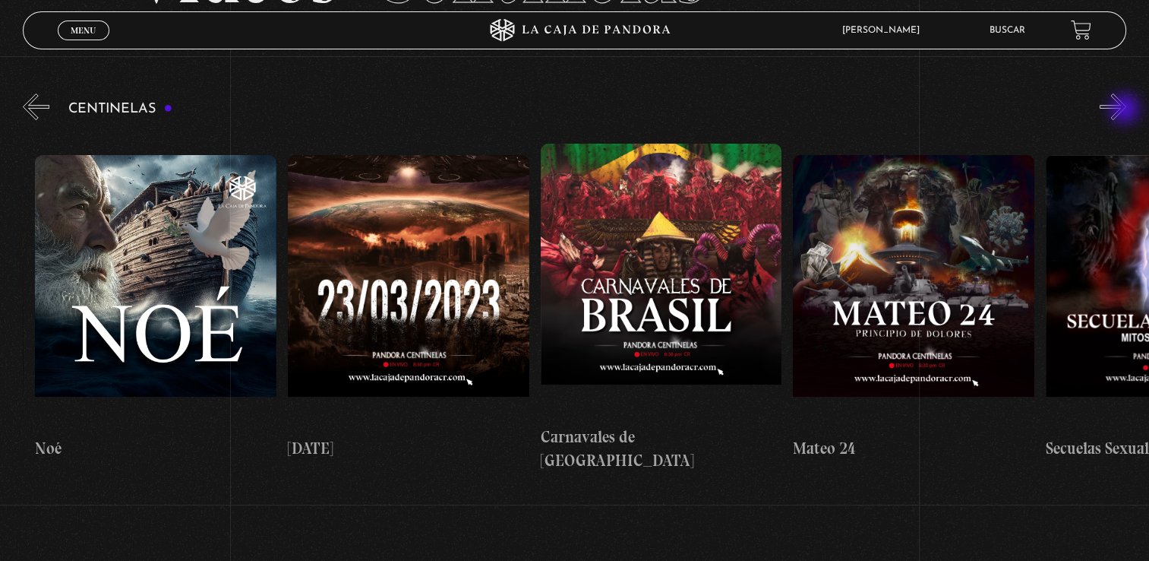
click at [1127, 110] on button "»" at bounding box center [1113, 106] width 27 height 27
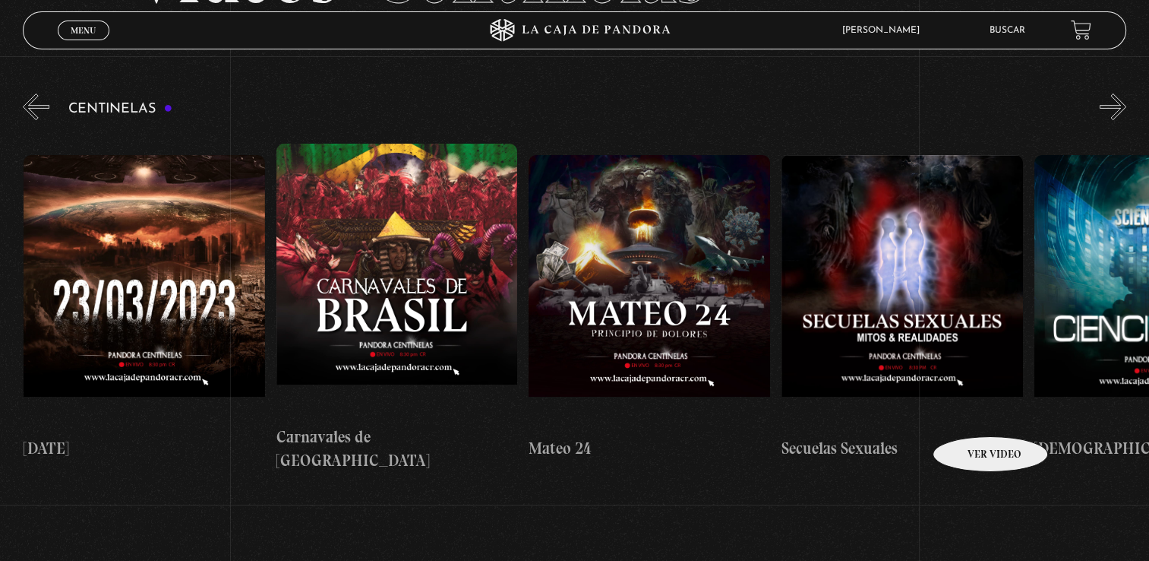
scroll to position [76, 0]
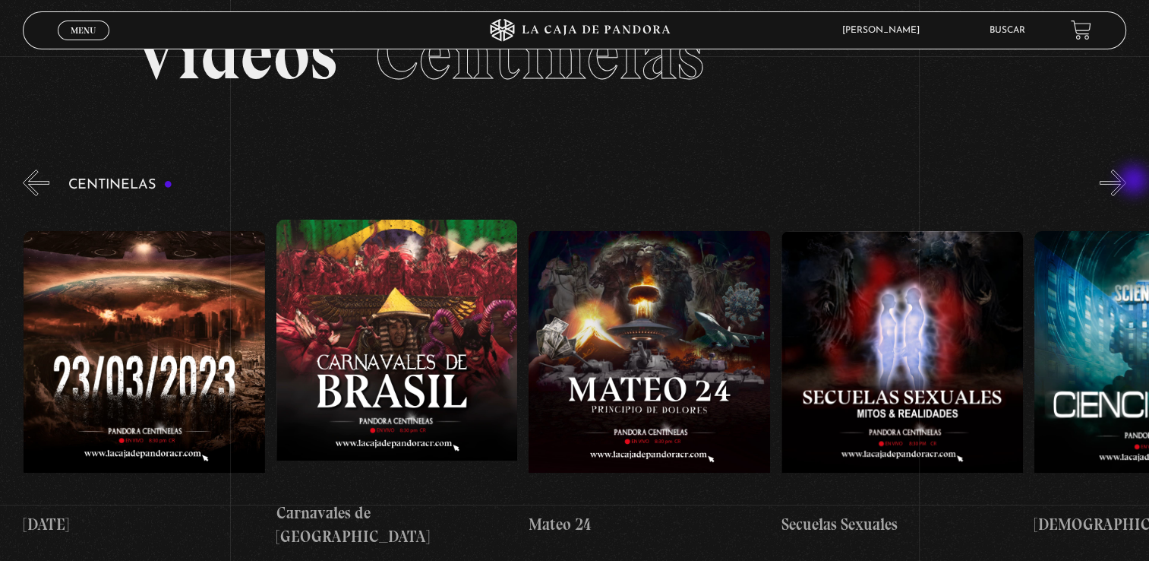
click at [1127, 184] on button "»" at bounding box center [1113, 182] width 27 height 27
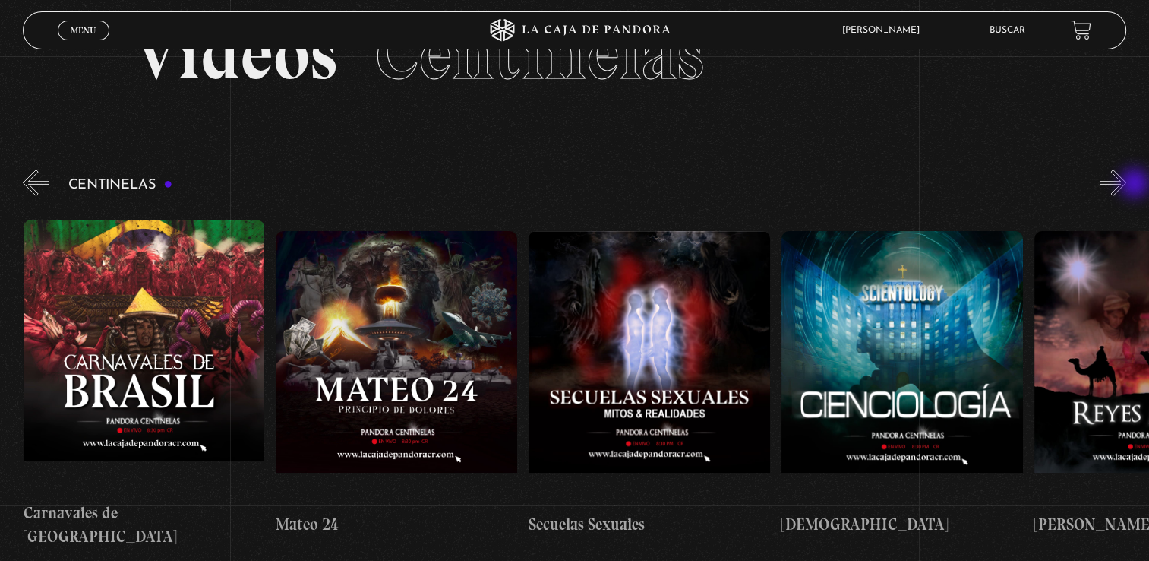
click at [1127, 185] on button "»" at bounding box center [1113, 182] width 27 height 27
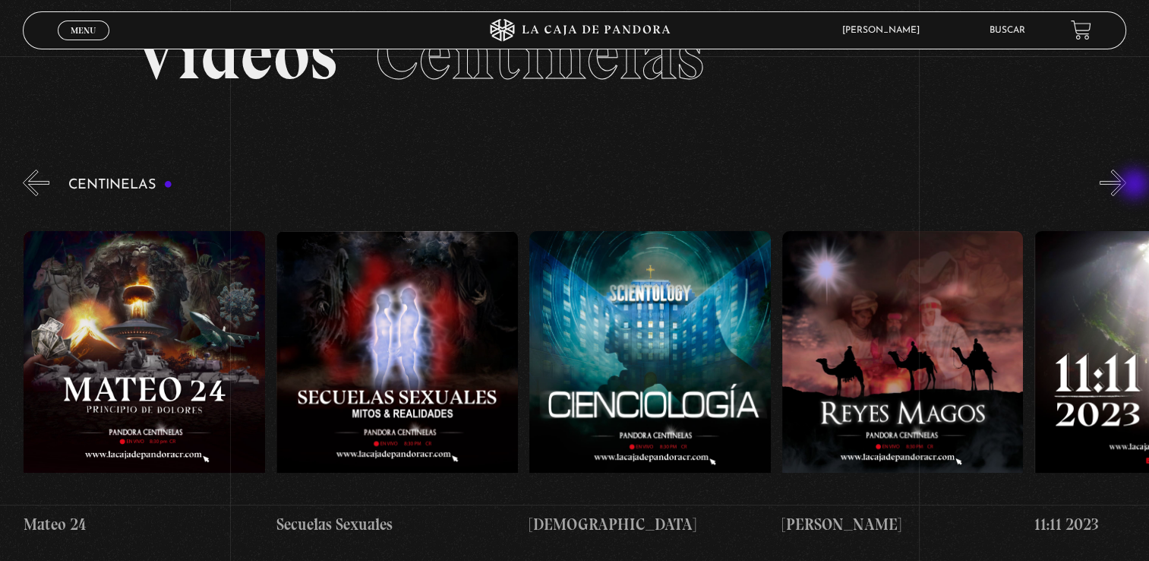
click at [1127, 185] on button "»" at bounding box center [1113, 182] width 27 height 27
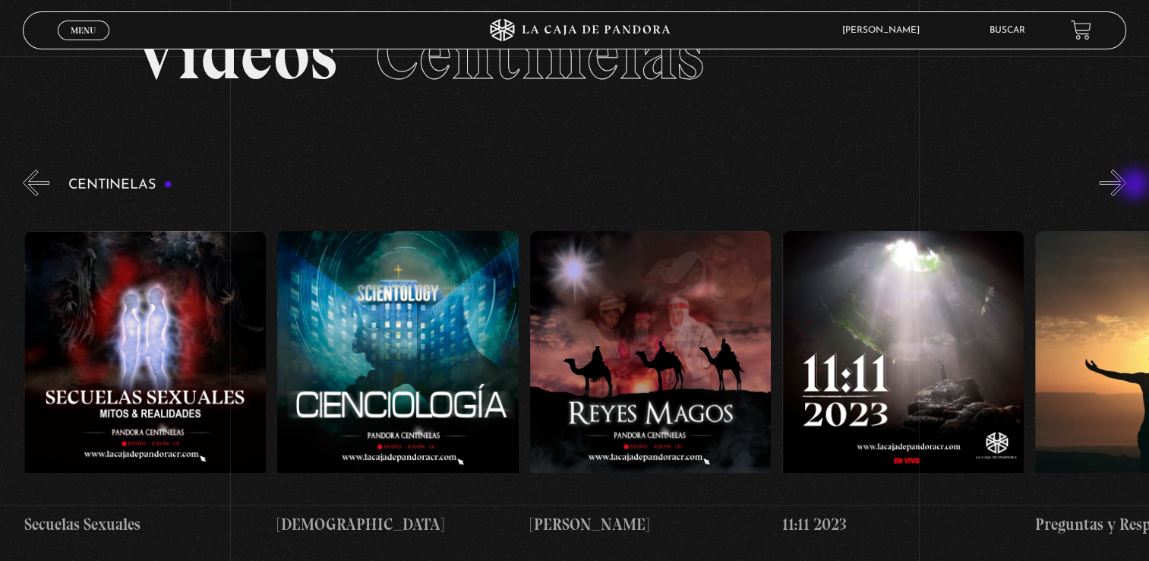
scroll to position [0, 11625]
click at [1127, 187] on button "»" at bounding box center [1113, 182] width 27 height 27
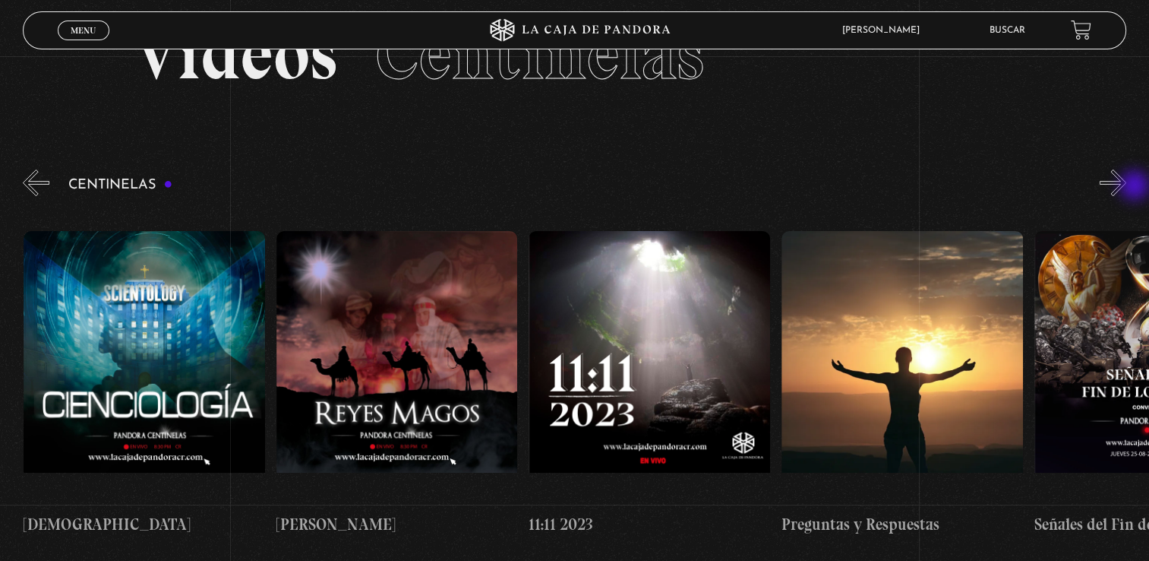
click at [1127, 187] on button "»" at bounding box center [1113, 182] width 27 height 27
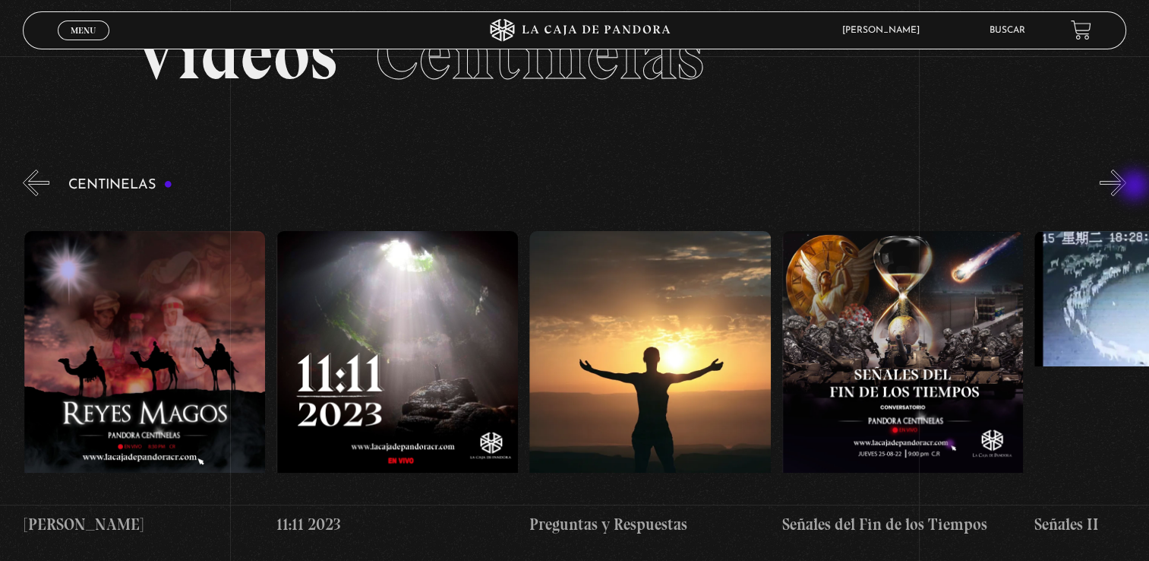
scroll to position [0, 12131]
click at [1127, 187] on button "»" at bounding box center [1113, 182] width 27 height 27
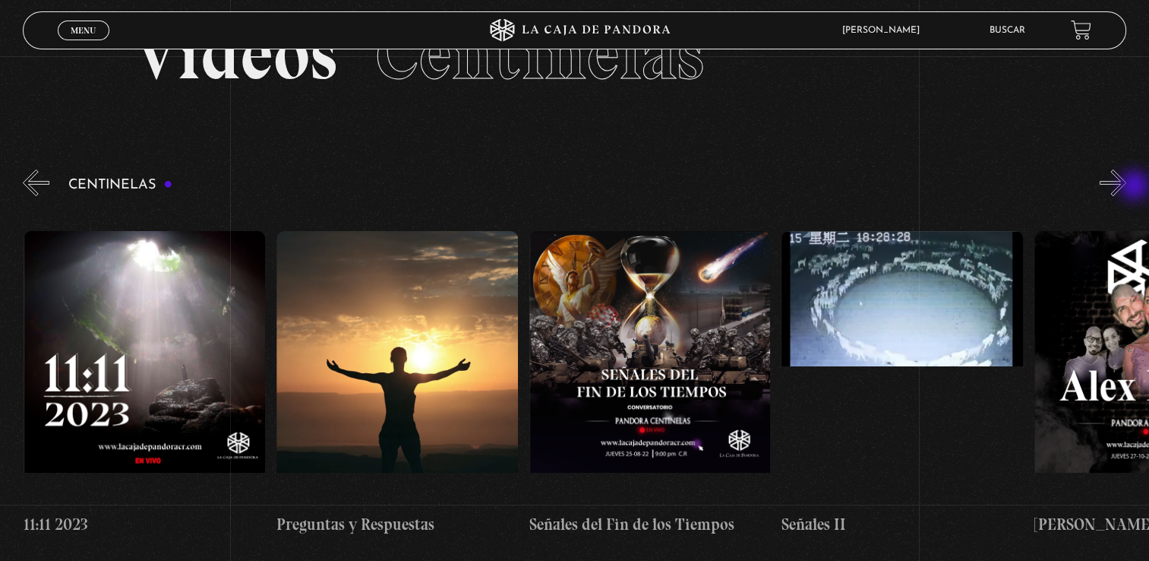
click at [1127, 187] on button "»" at bounding box center [1113, 182] width 27 height 27
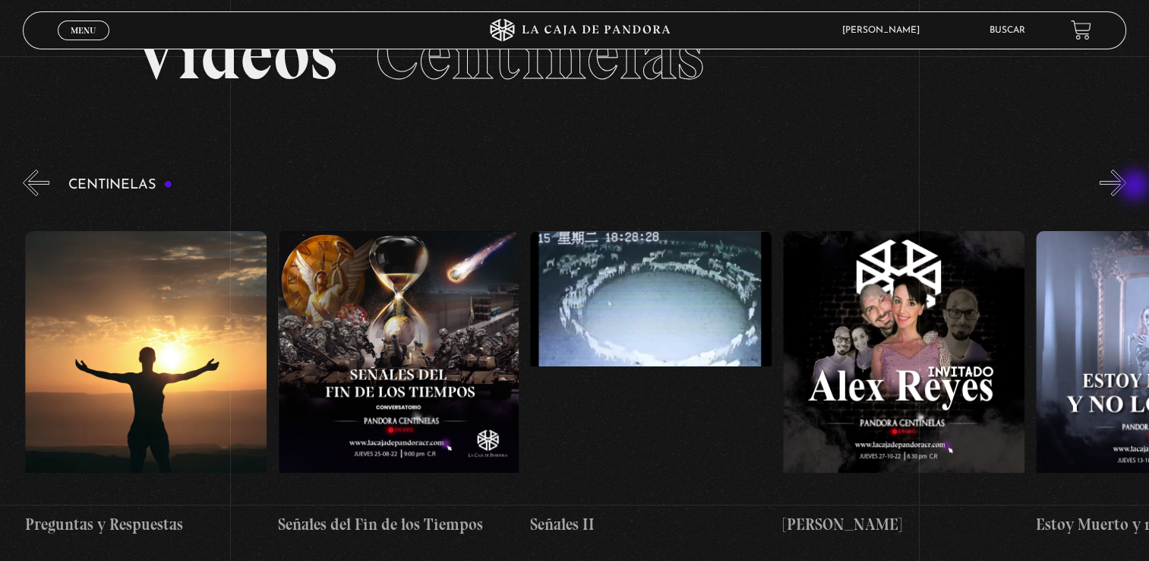
click at [1127, 187] on button "»" at bounding box center [1113, 182] width 27 height 27
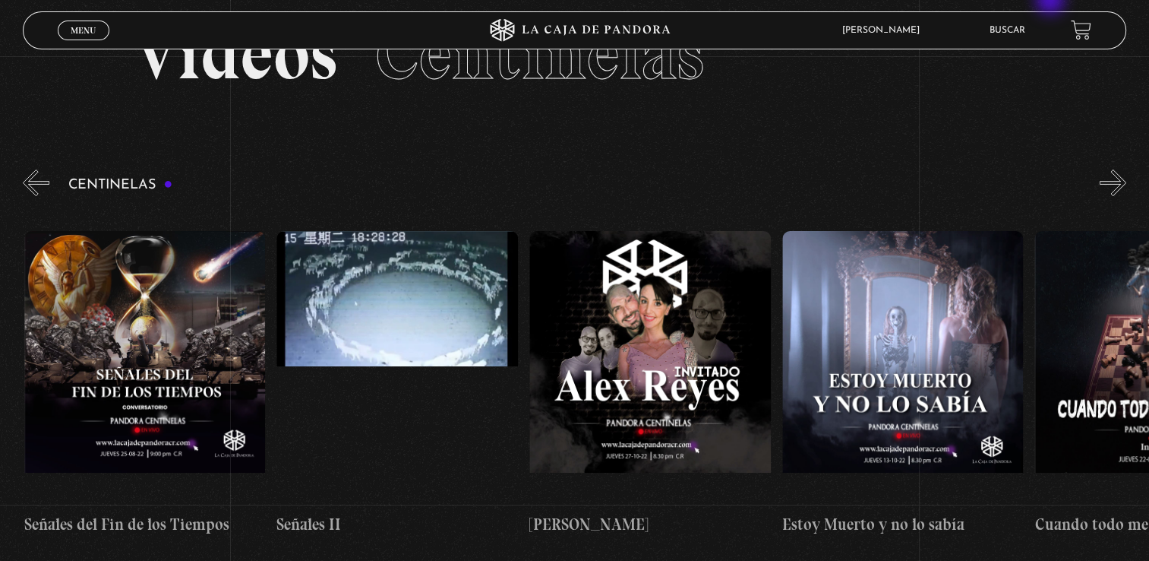
scroll to position [0, 12889]
click at [1126, 181] on button "»" at bounding box center [1113, 182] width 27 height 27
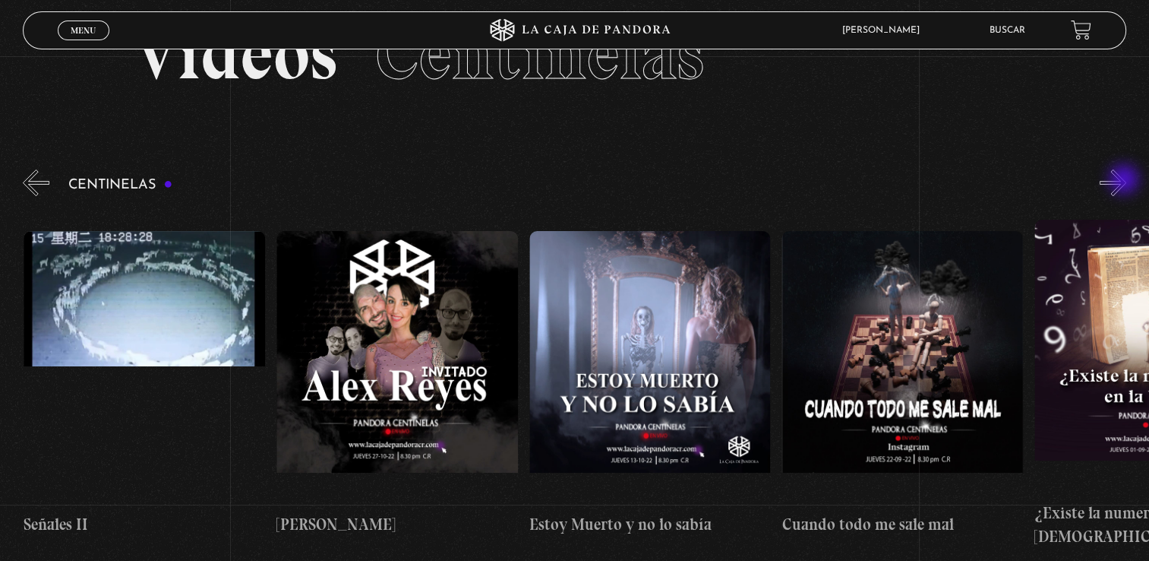
click at [1126, 181] on button "»" at bounding box center [1113, 182] width 27 height 27
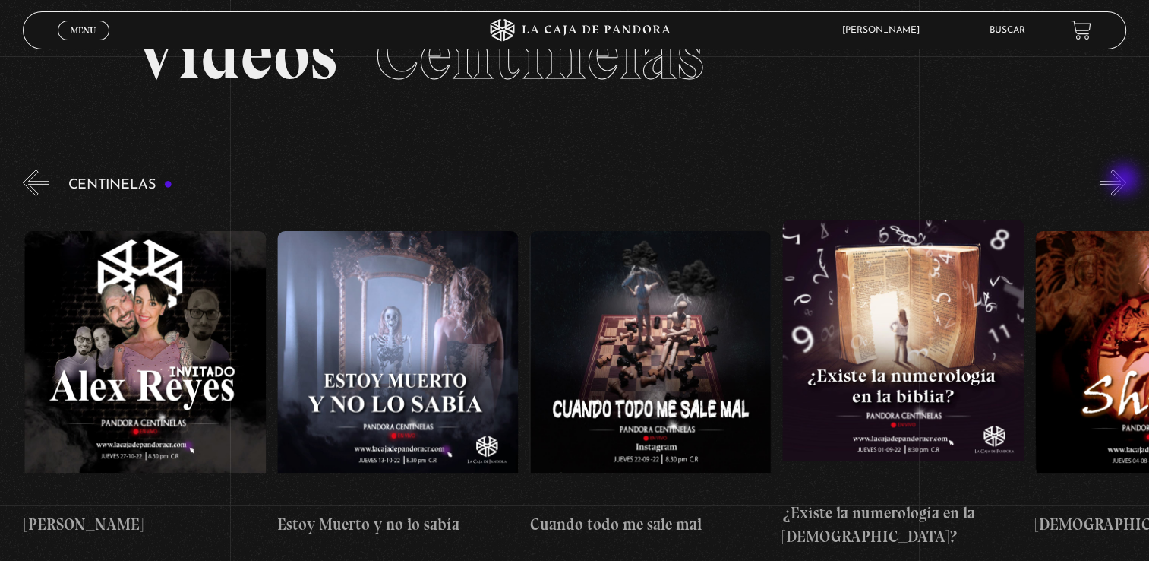
click at [1126, 181] on button "»" at bounding box center [1113, 182] width 27 height 27
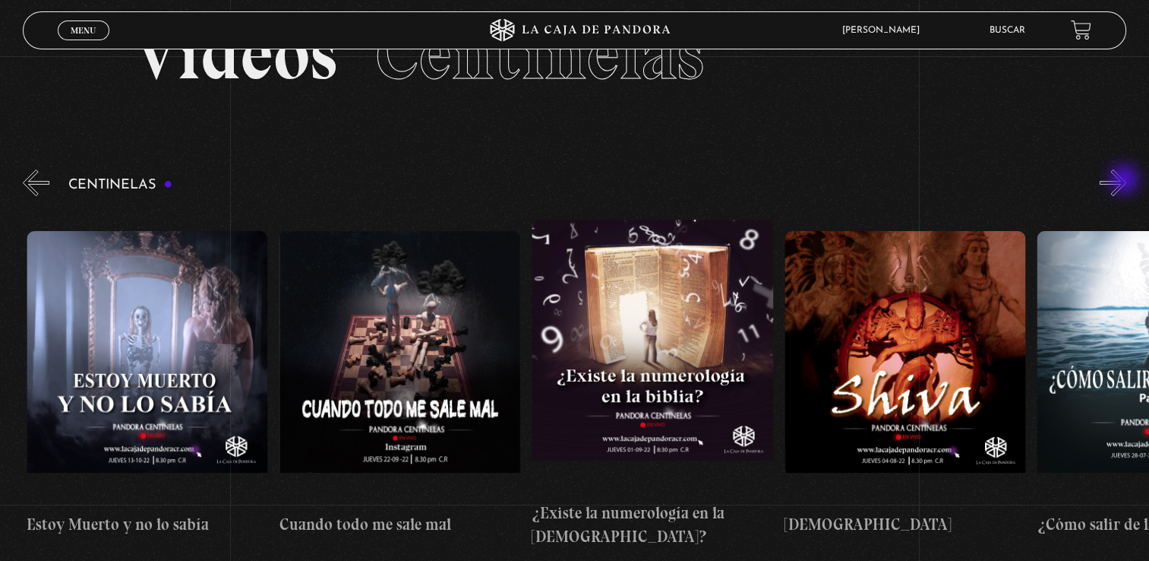
click at [1126, 181] on button "»" at bounding box center [1113, 182] width 27 height 27
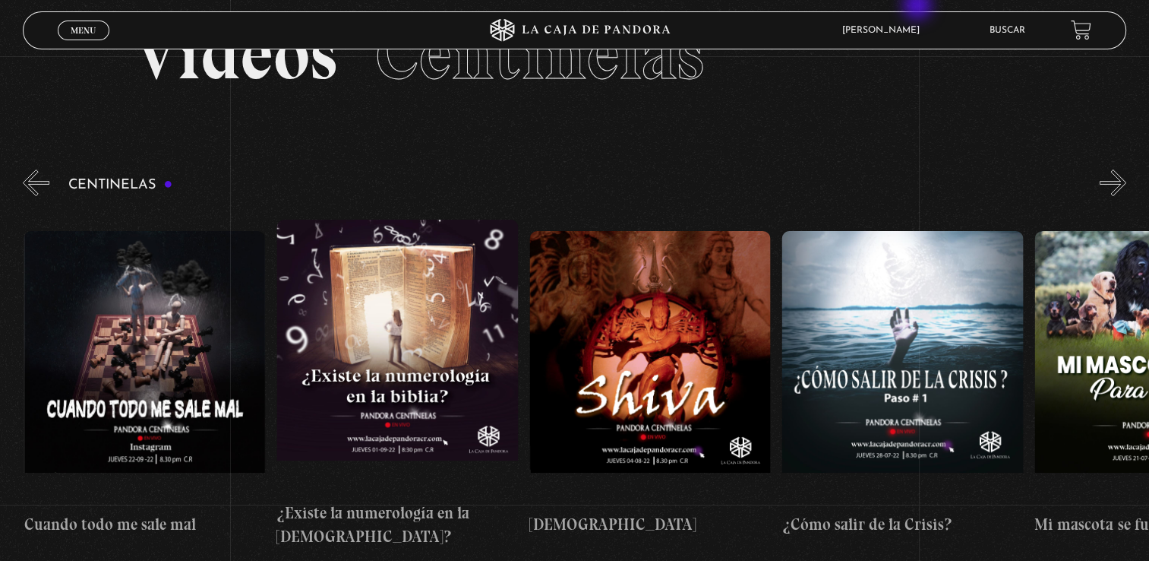
scroll to position [0, 13899]
